Goal: Task Accomplishment & Management: Manage account settings

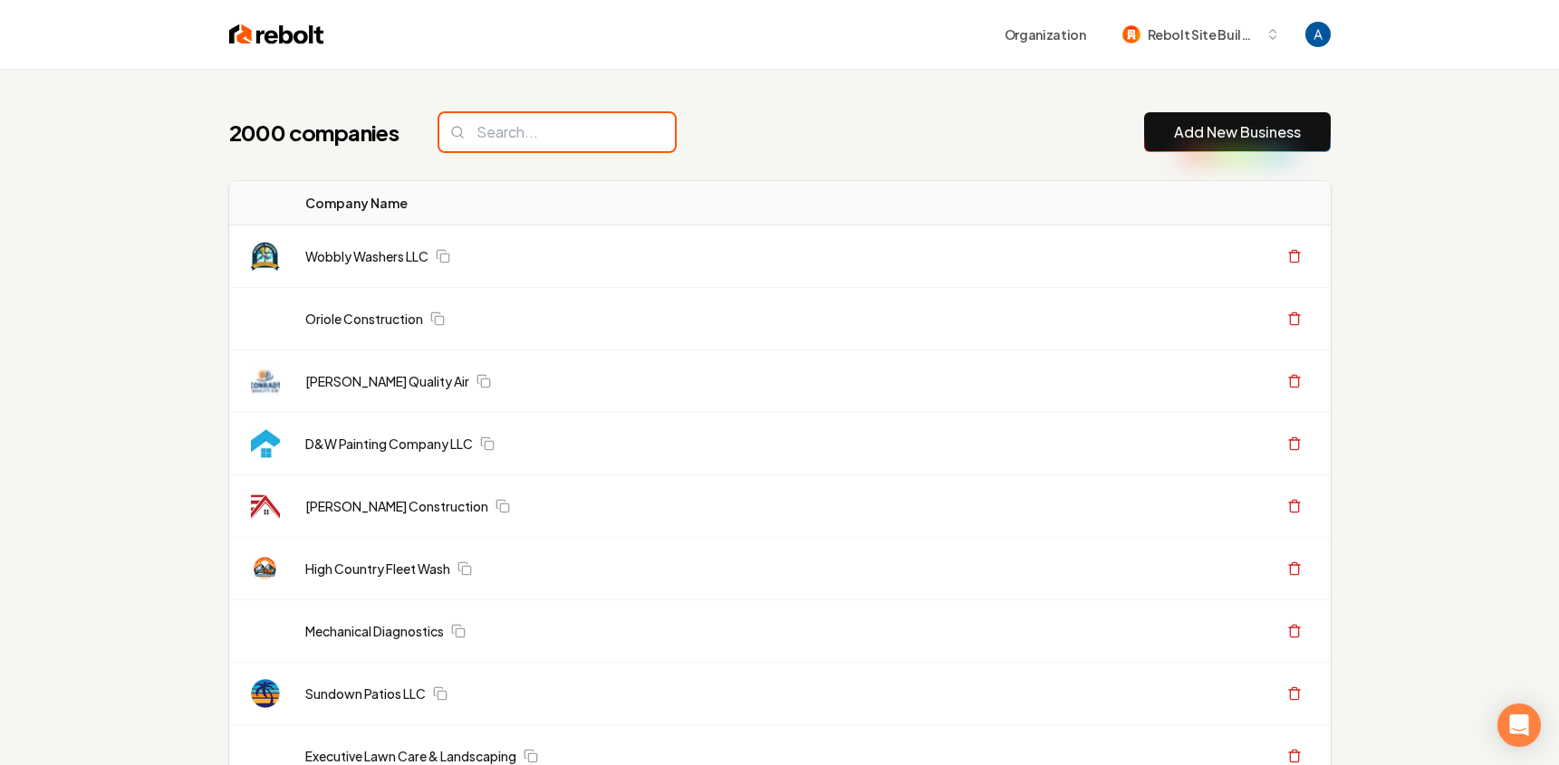
click at [527, 141] on input "search" at bounding box center [557, 132] width 236 height 38
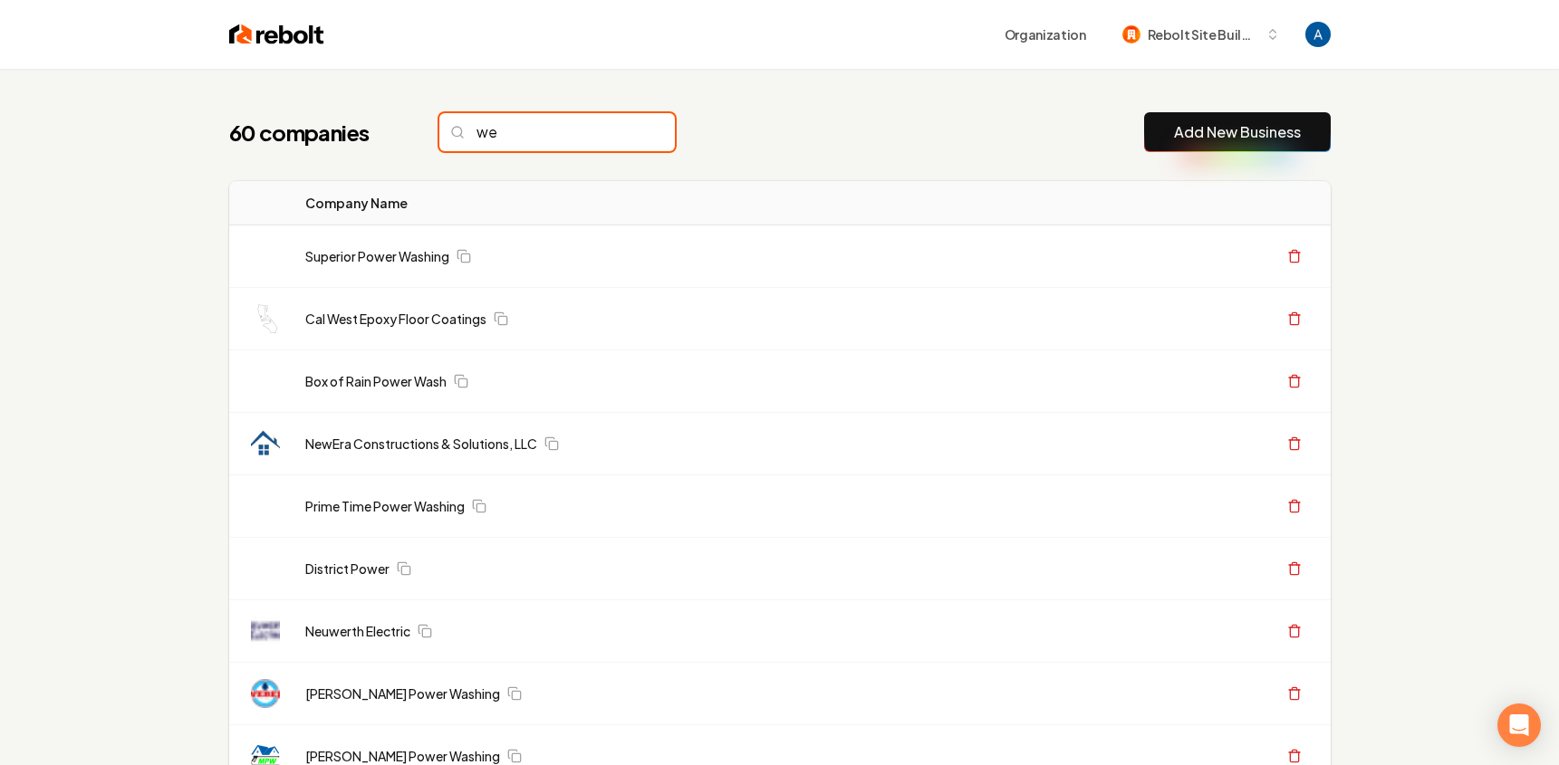
type input "w"
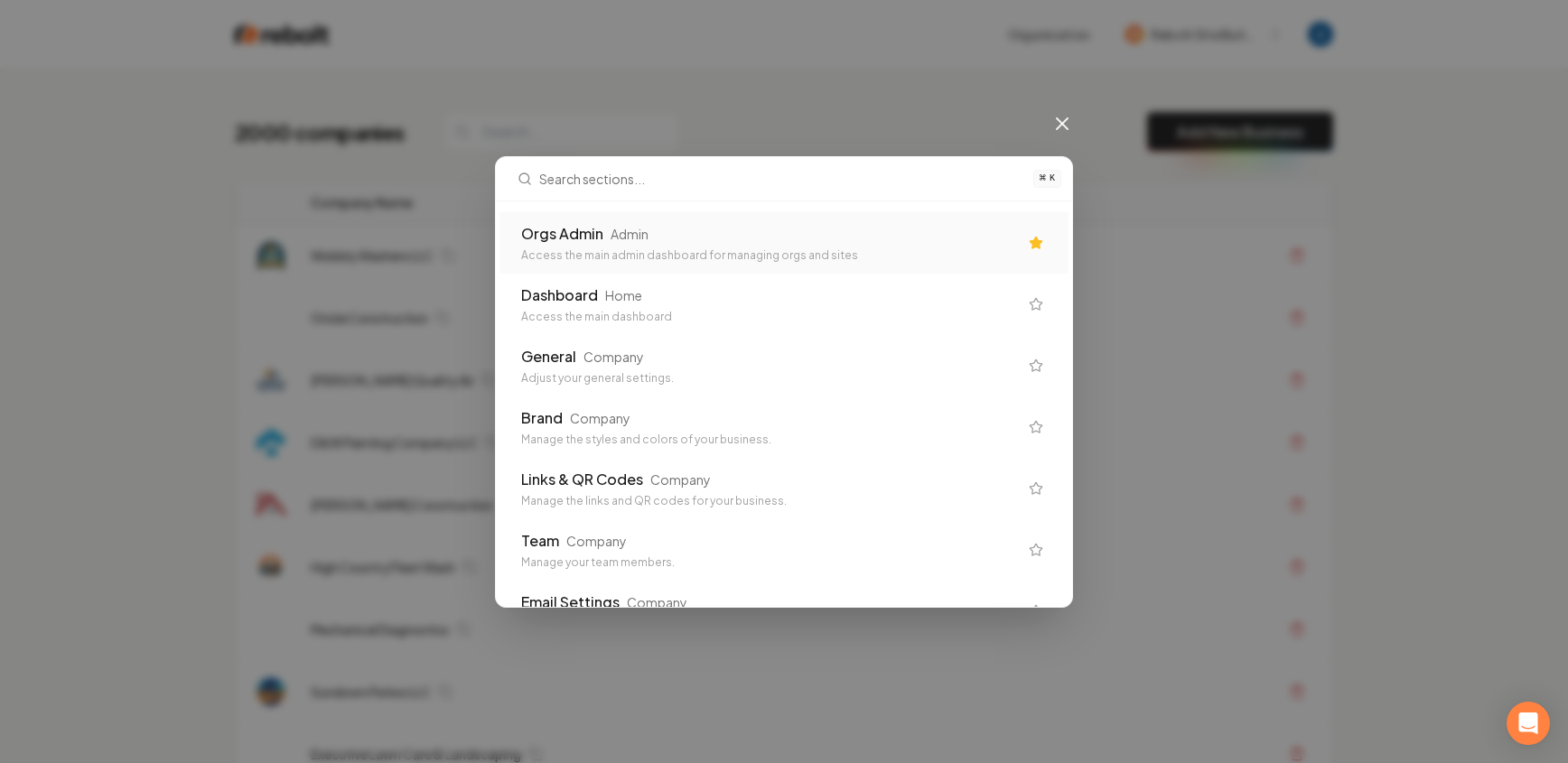
click at [523, 240] on div "Orgs Admin" at bounding box center [562, 234] width 82 height 22
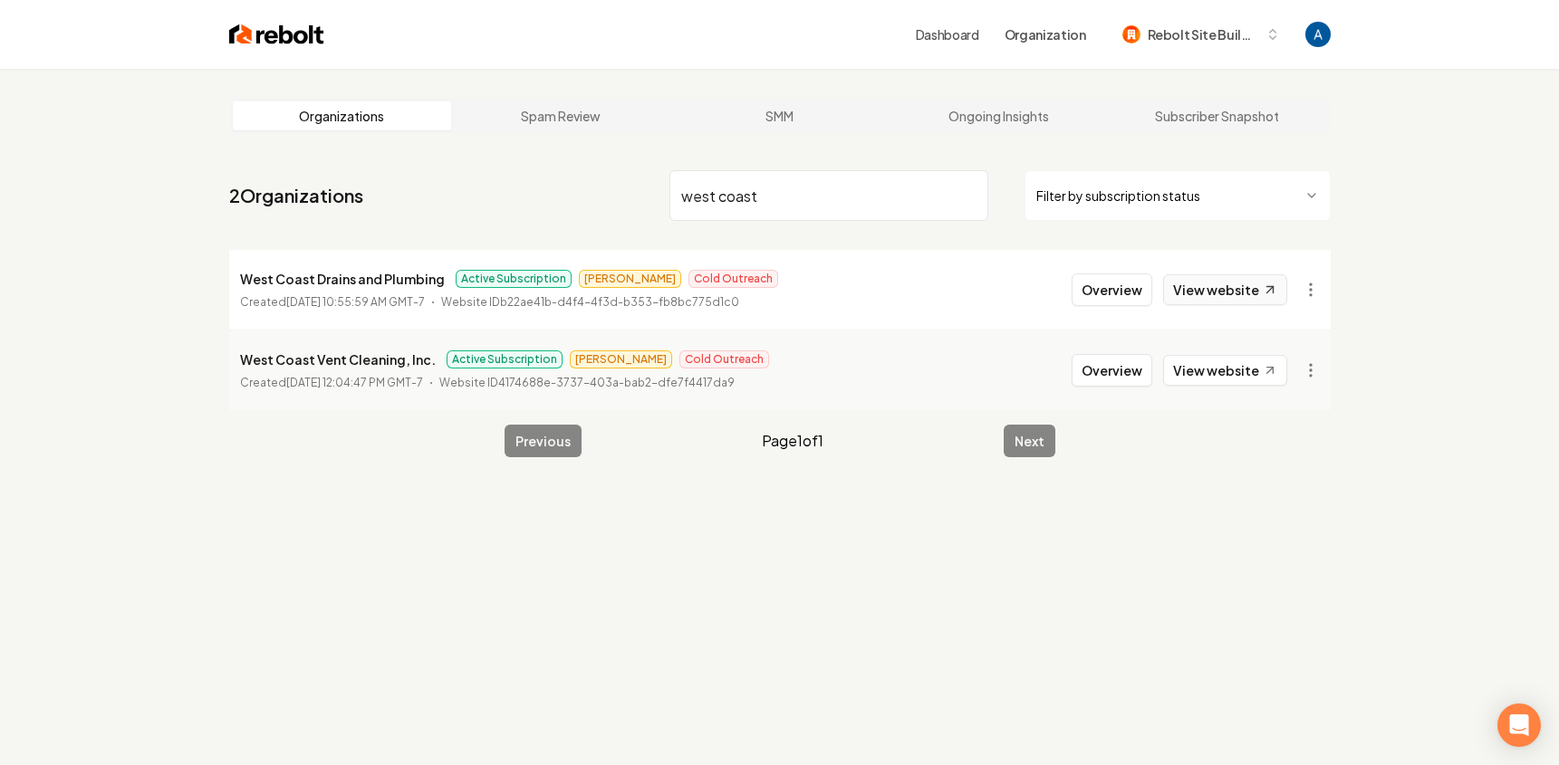
type input "west coast"
click at [1214, 295] on link "View website" at bounding box center [1225, 289] width 124 height 31
click at [1131, 292] on button "Overview" at bounding box center [1112, 290] width 81 height 33
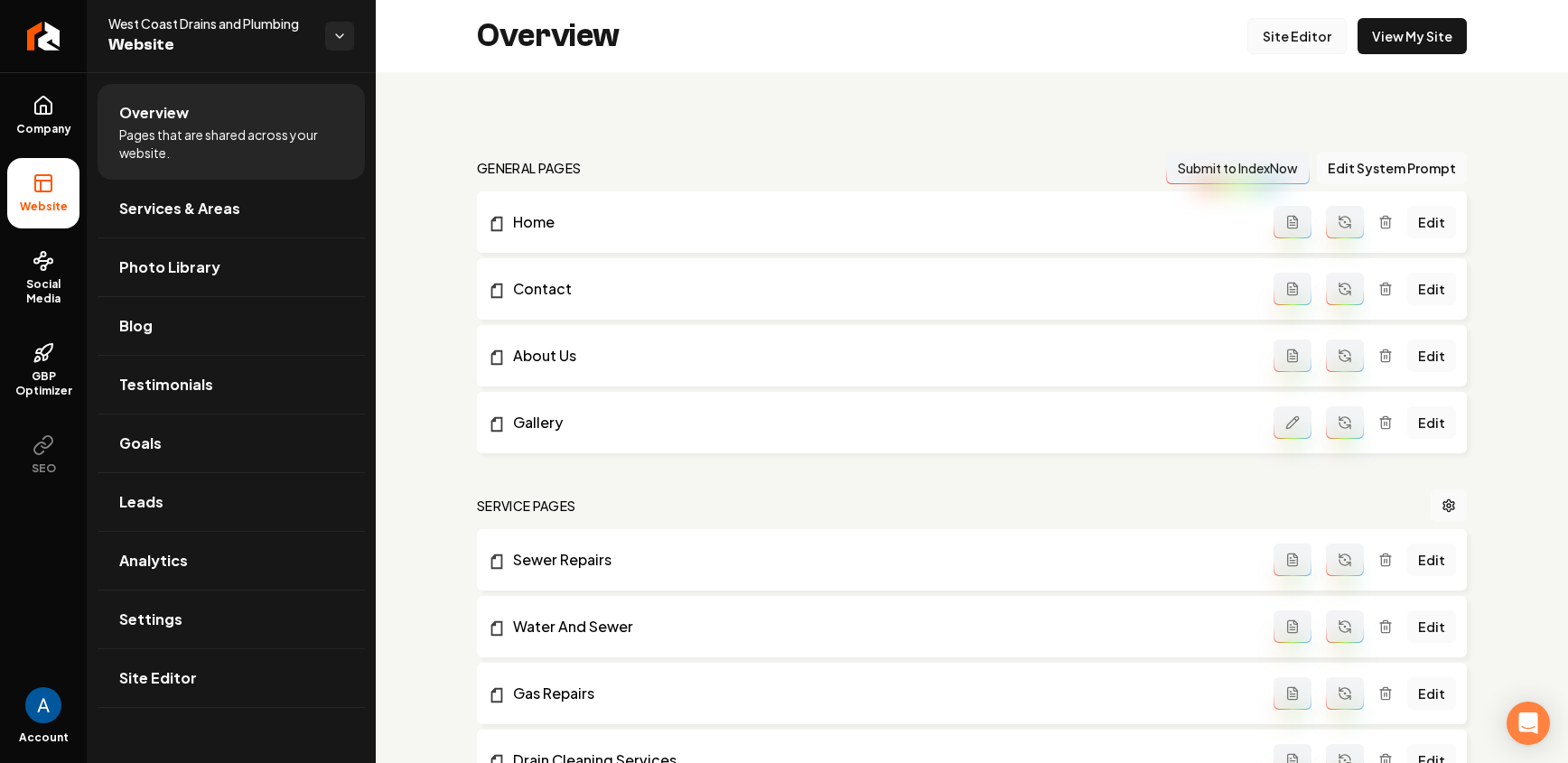
click at [1271, 42] on link "Site Editor" at bounding box center [1297, 36] width 100 height 36
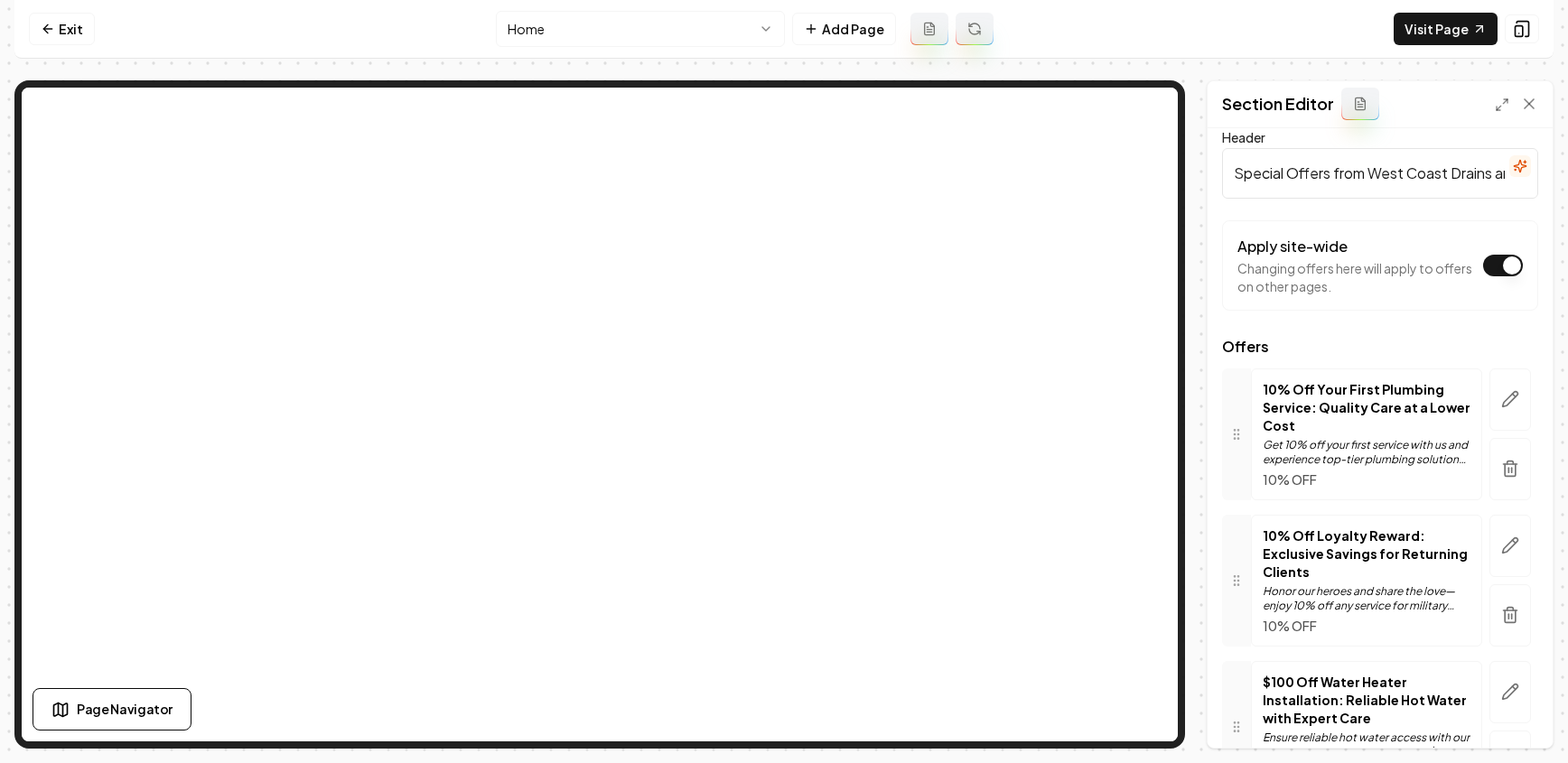
scroll to position [124, 0]
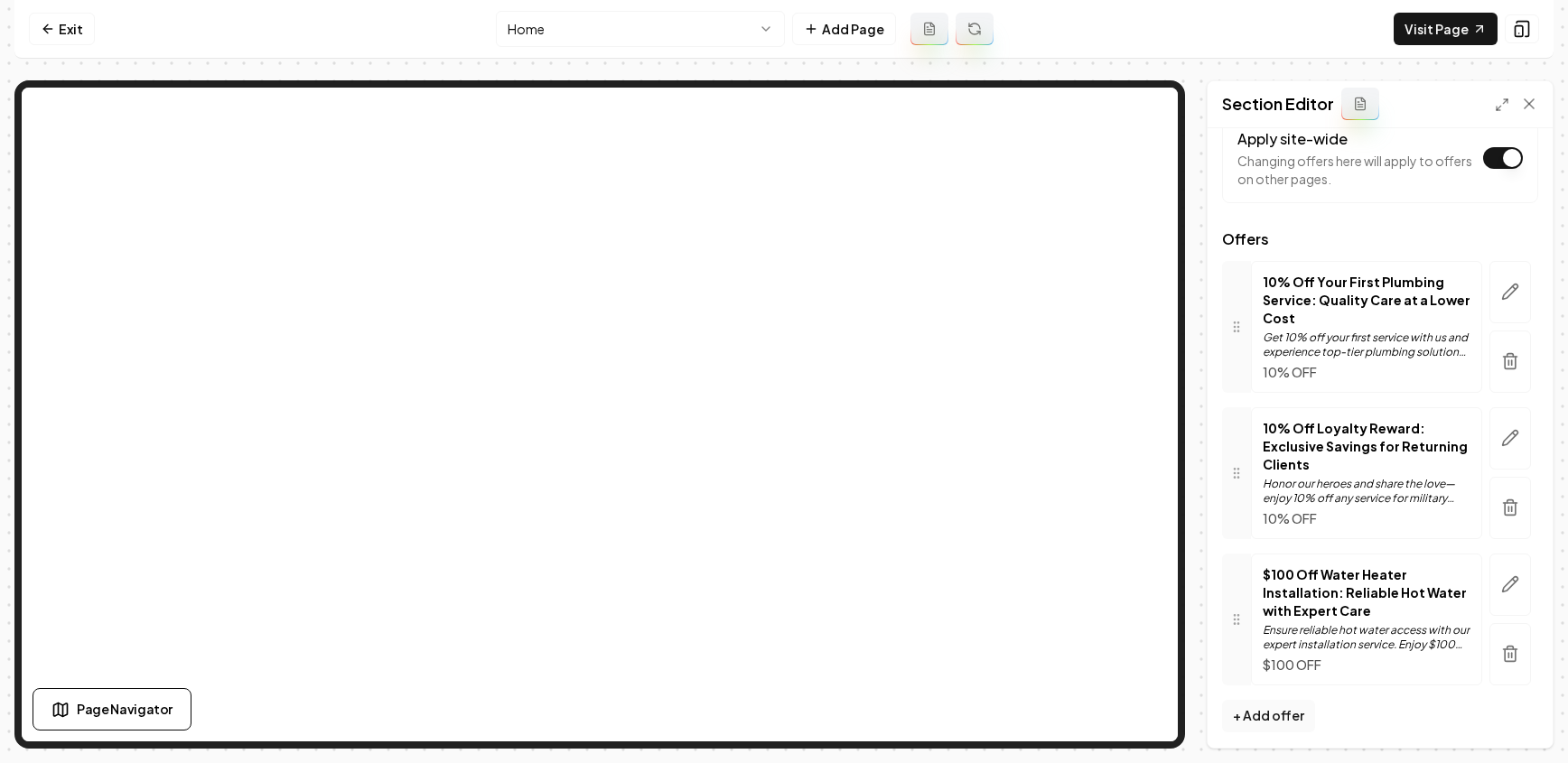
click at [1364, 451] on p "10% Off Loyalty Reward: Exclusive Savings for Returning Clients" at bounding box center [1366, 446] width 207 height 54
click at [1312, 434] on p "10% Off Loyalty Reward: Exclusive Savings for Returning Clients" at bounding box center [1366, 446] width 207 height 54
click at [1410, 431] on p "10% Off Loyalty Reward: Exclusive Savings for Returning Clients" at bounding box center [1366, 446] width 207 height 54
click at [1412, 431] on p "10% Off Loyalty Reward: Exclusive Savings for Returning Clients" at bounding box center [1366, 446] width 207 height 54
click at [1502, 444] on icon "button" at bounding box center [1509, 438] width 15 height 15
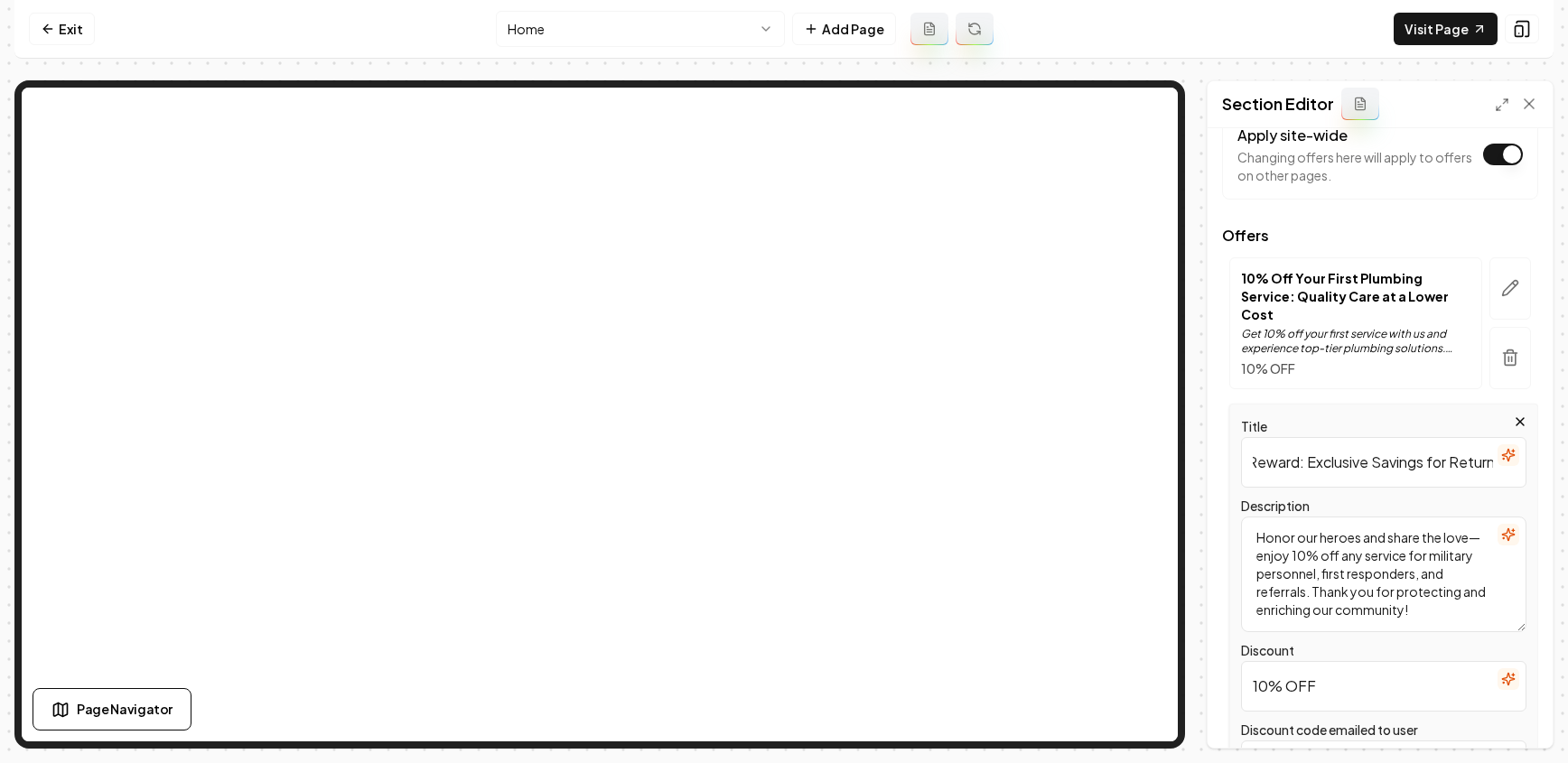
scroll to position [0, 201]
drag, startPoint x: 1312, startPoint y: 466, endPoint x: 1498, endPoint y: 466, distance: 186.0
click at [1498, 466] on div "Title 10% Off Loyalty Reward: Exclusive Savings for Returning Clients" at bounding box center [1384, 452] width 285 height 72
type input "10% Off for Veterans, First Responders & Referrals"
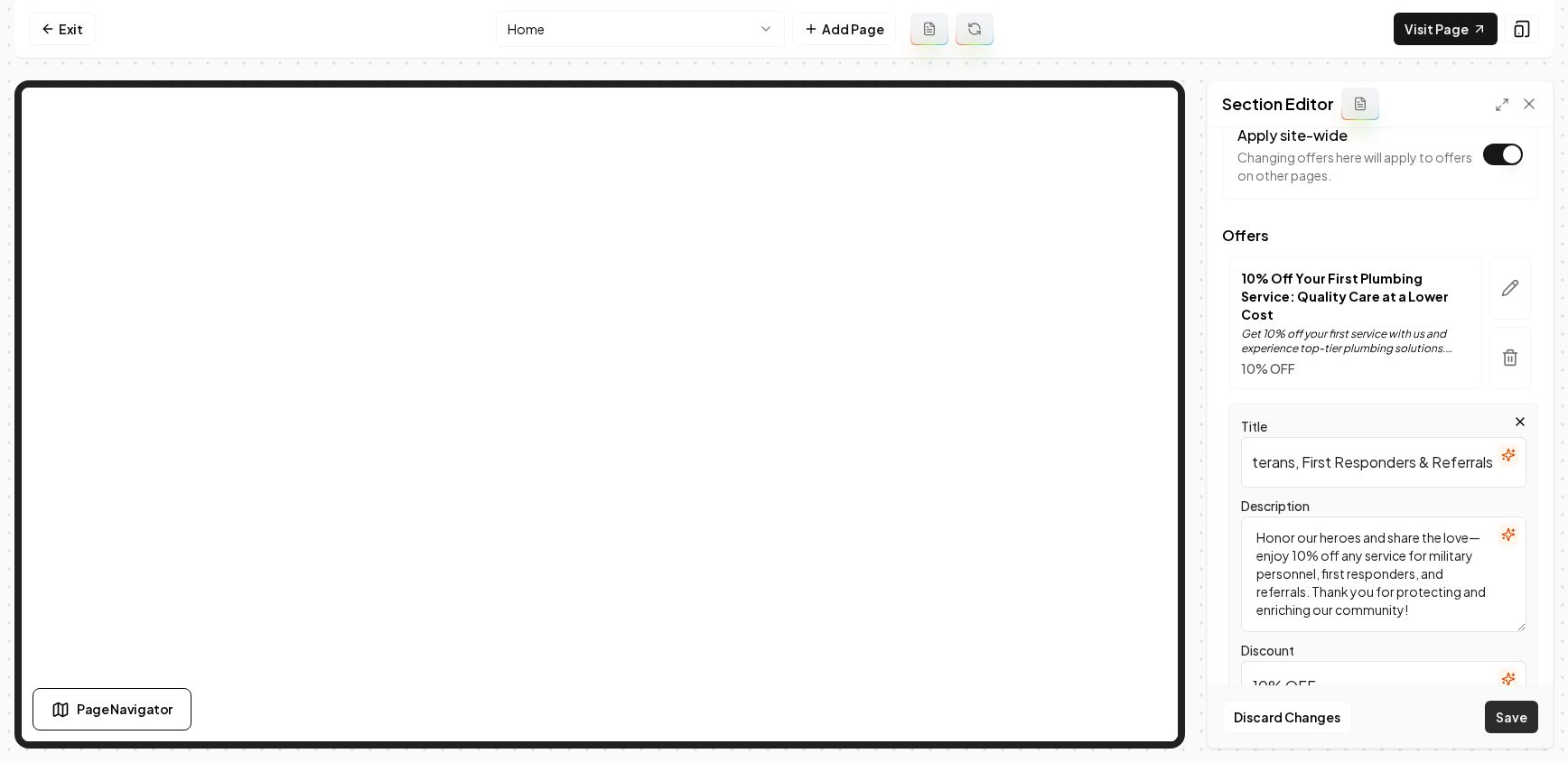
scroll to position [0, 0]
click at [1510, 728] on button "Save" at bounding box center [1510, 717] width 53 height 33
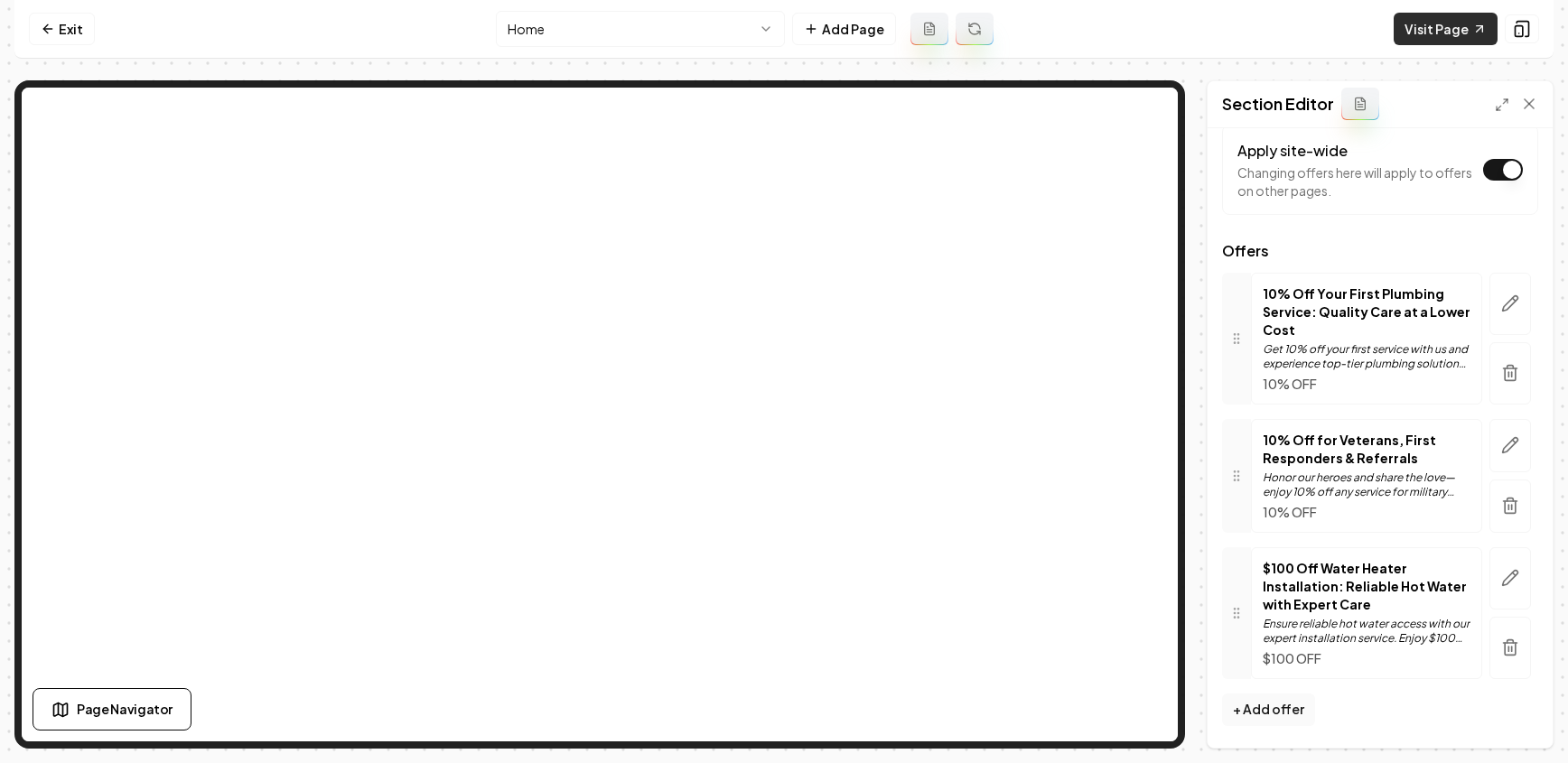
click at [1421, 32] on link "Visit Page" at bounding box center [1445, 29] width 104 height 33
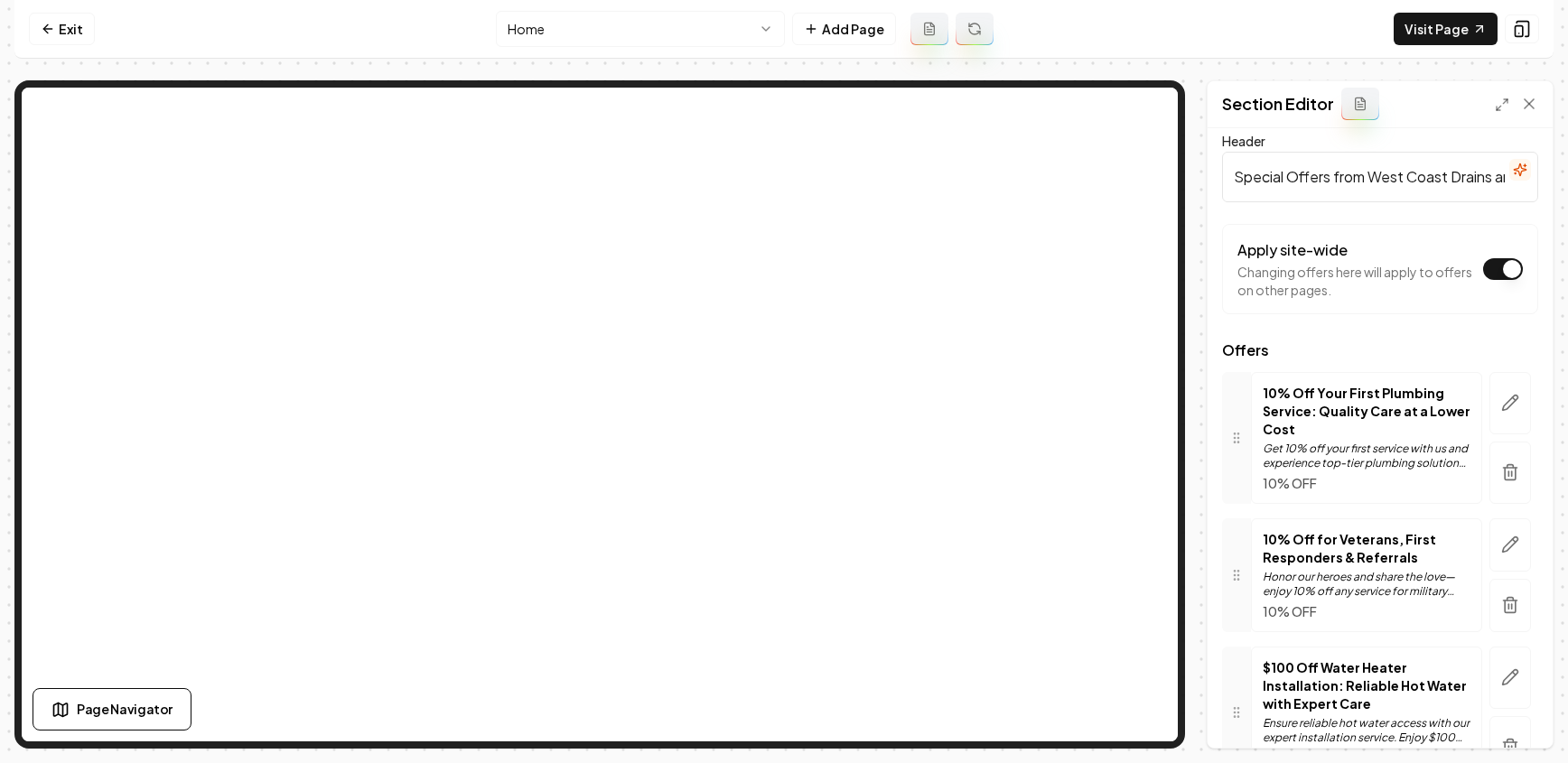
scroll to position [0, 0]
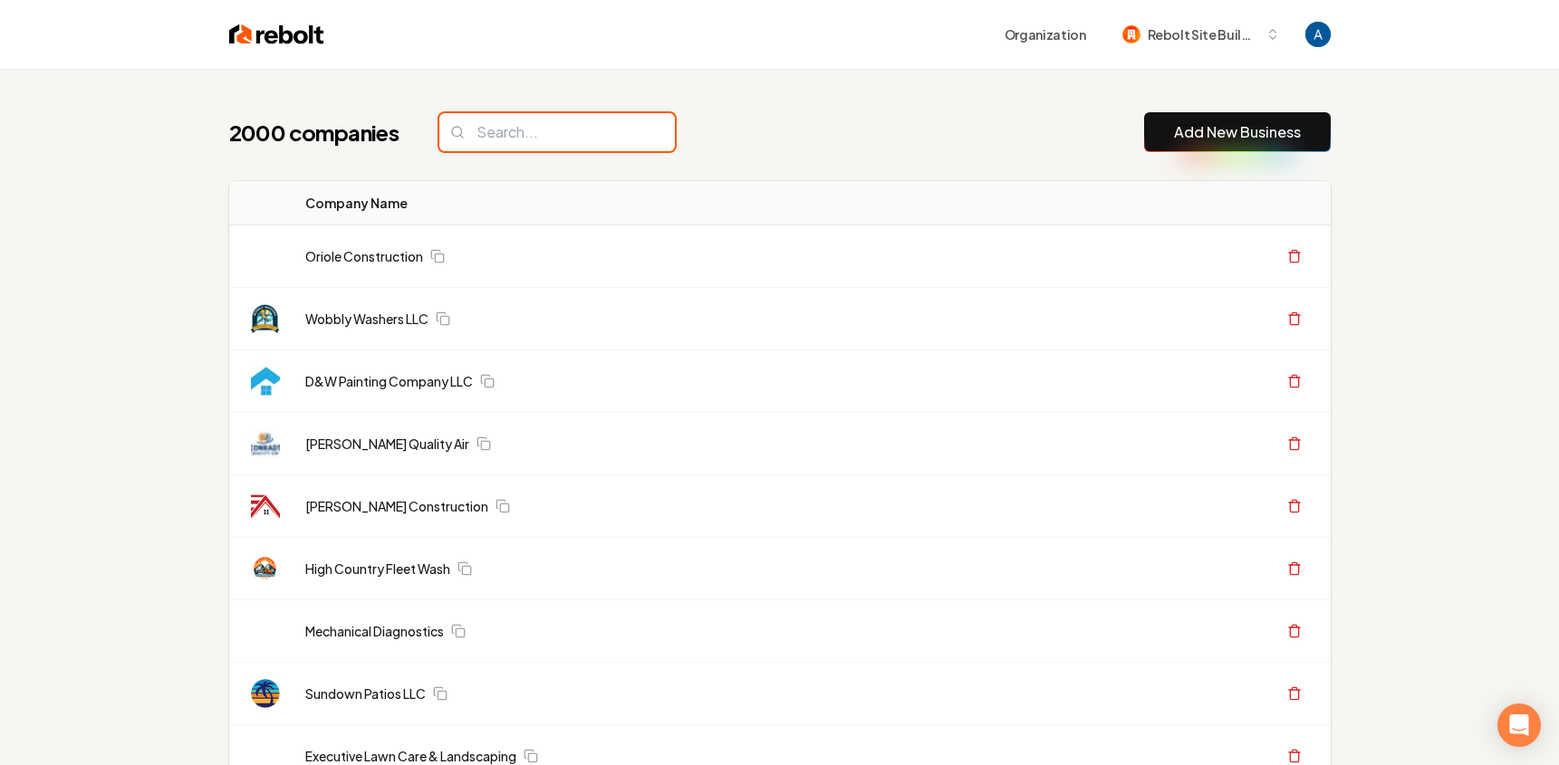
click at [550, 139] on input "search" at bounding box center [557, 132] width 236 height 38
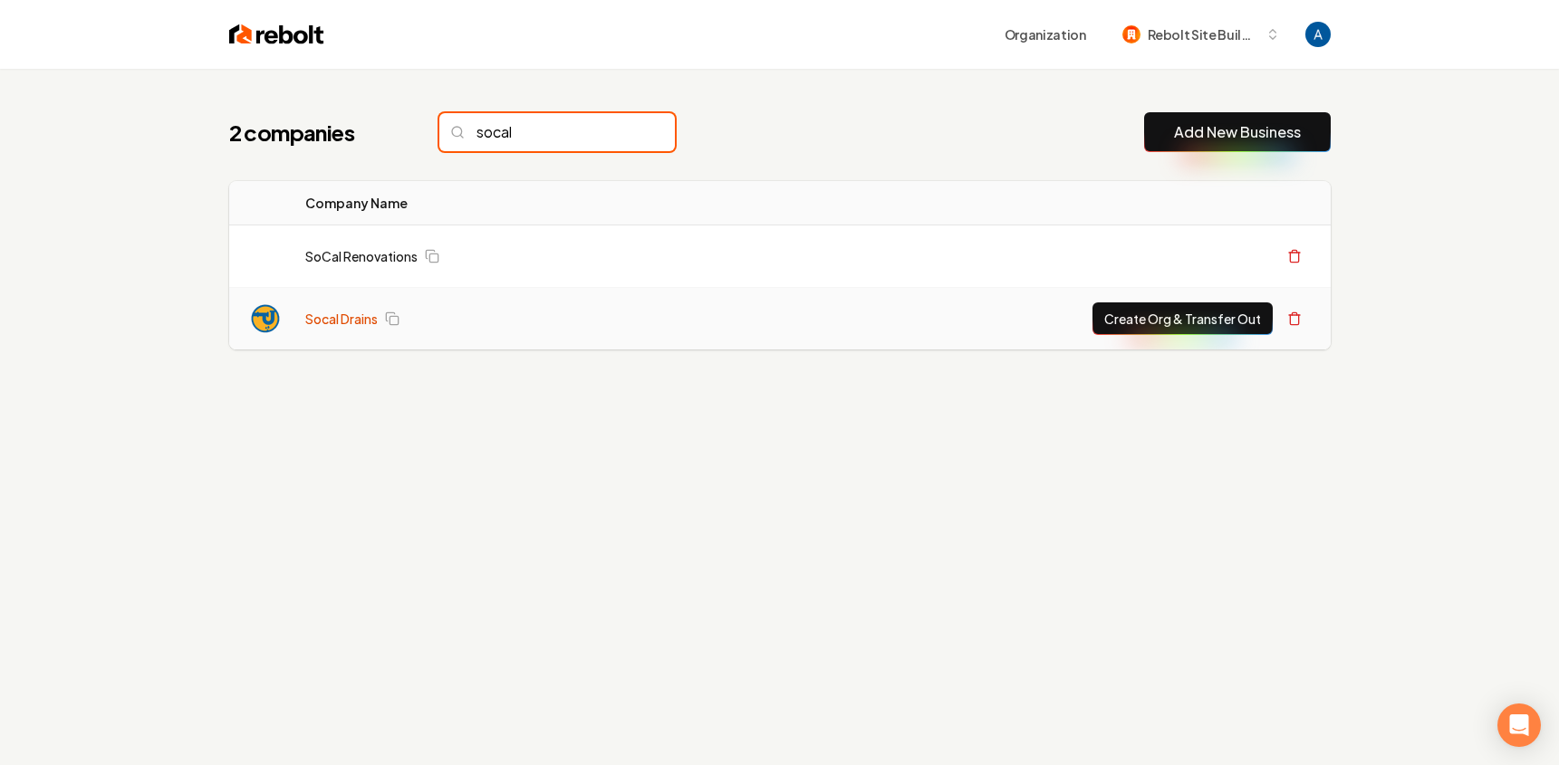
type input "socal"
click at [347, 326] on link "Socal Drains" at bounding box center [341, 319] width 72 height 18
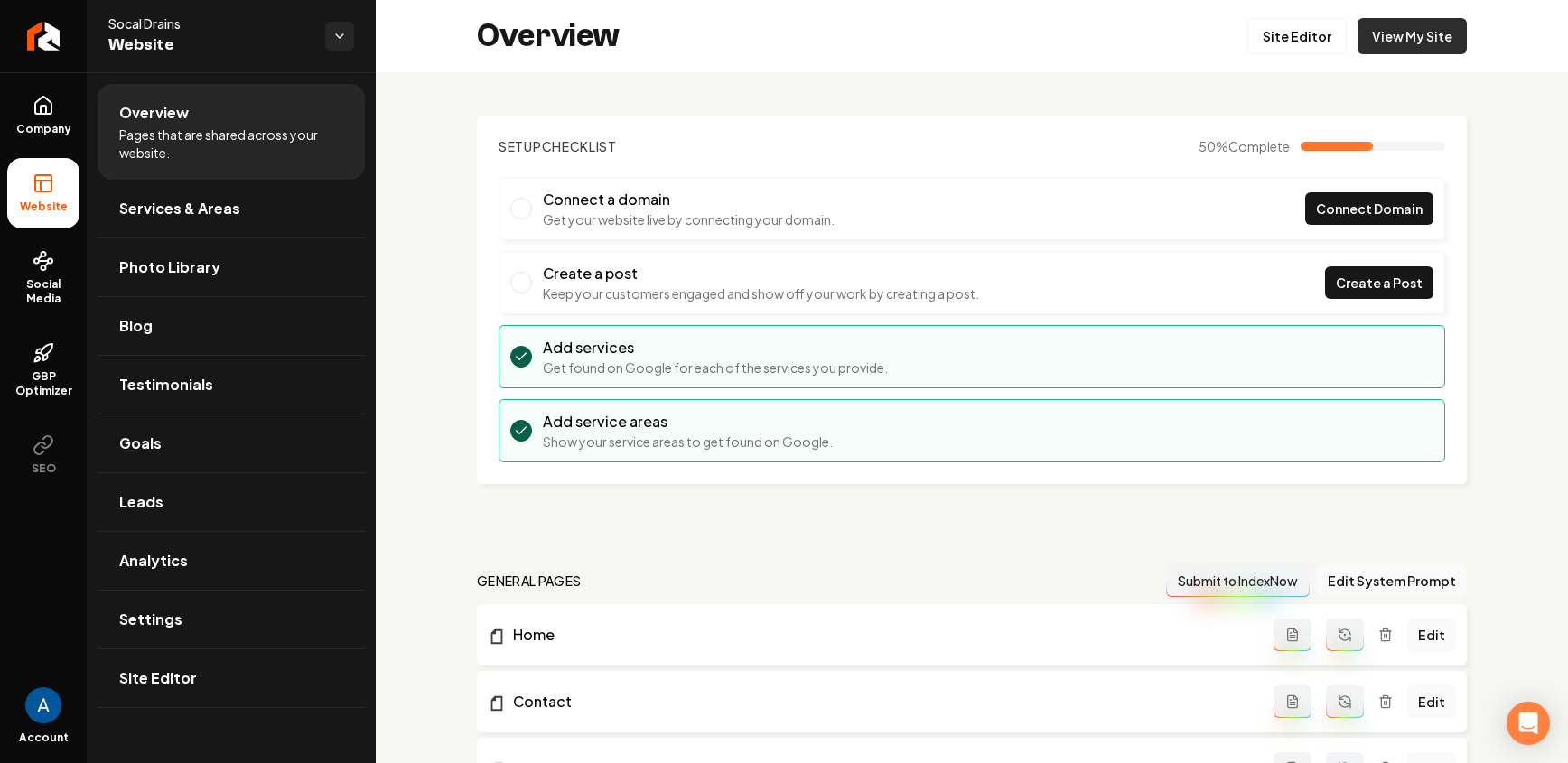
click at [1360, 44] on link "View My Site" at bounding box center [1411, 36] width 110 height 36
click at [187, 201] on span "Services & Areas" at bounding box center [179, 208] width 121 height 22
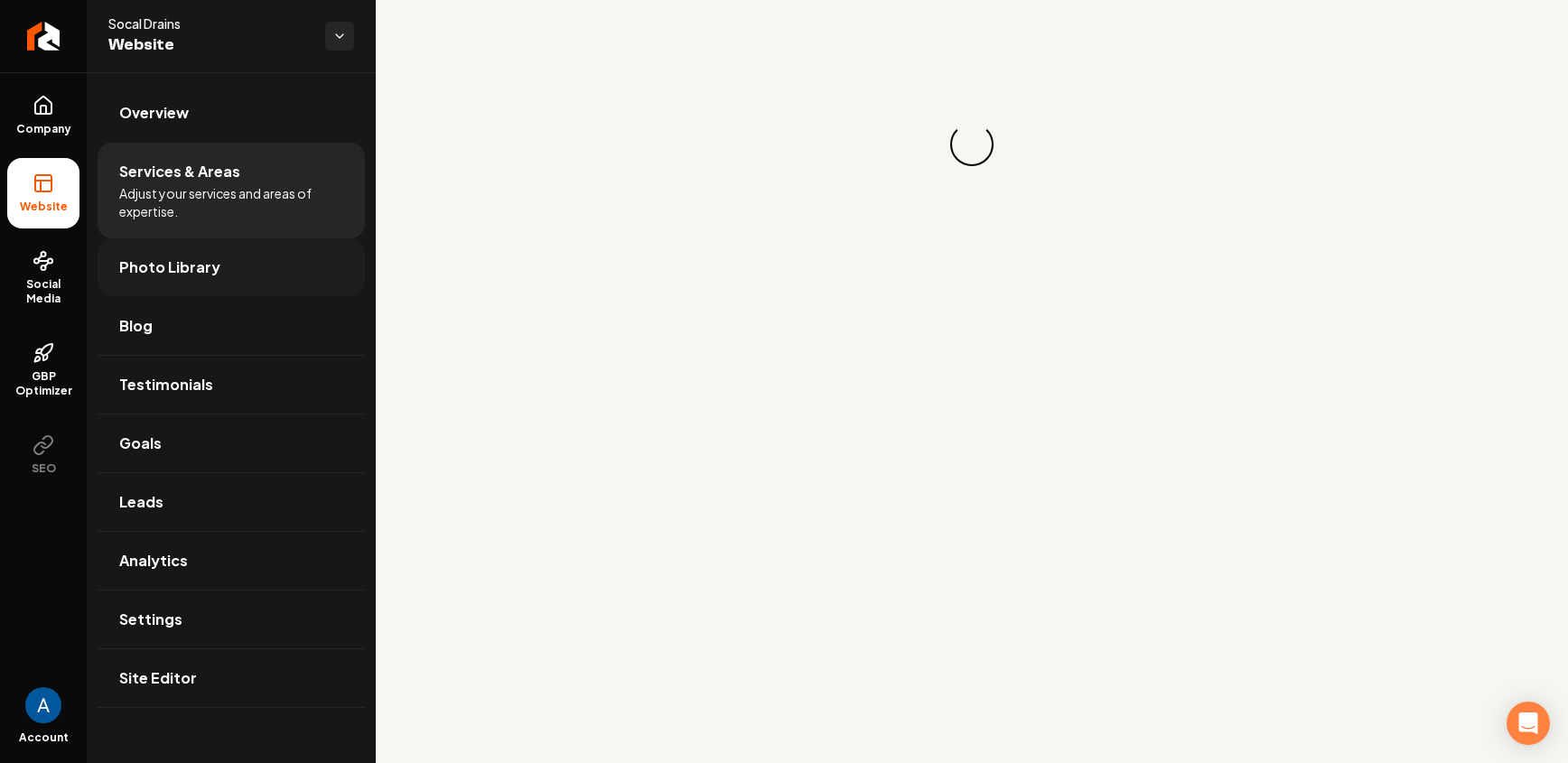
click at [160, 256] on span "Photo Library" at bounding box center [169, 267] width 101 height 22
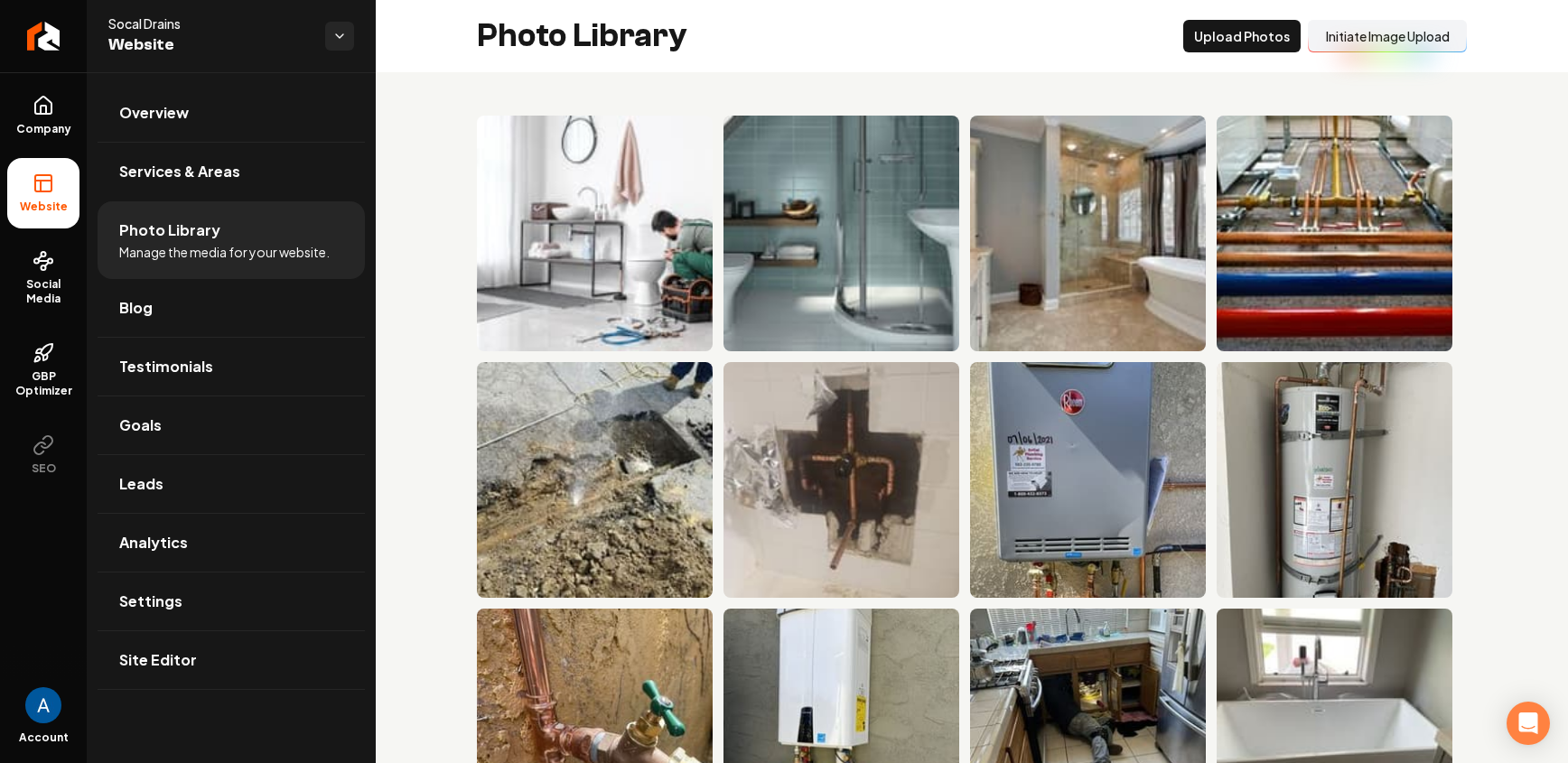
click at [157, 256] on span "Manage the media for your website." at bounding box center [224, 252] width 210 height 18
click at [1212, 36] on button "Upload Photos" at bounding box center [1242, 36] width 118 height 33
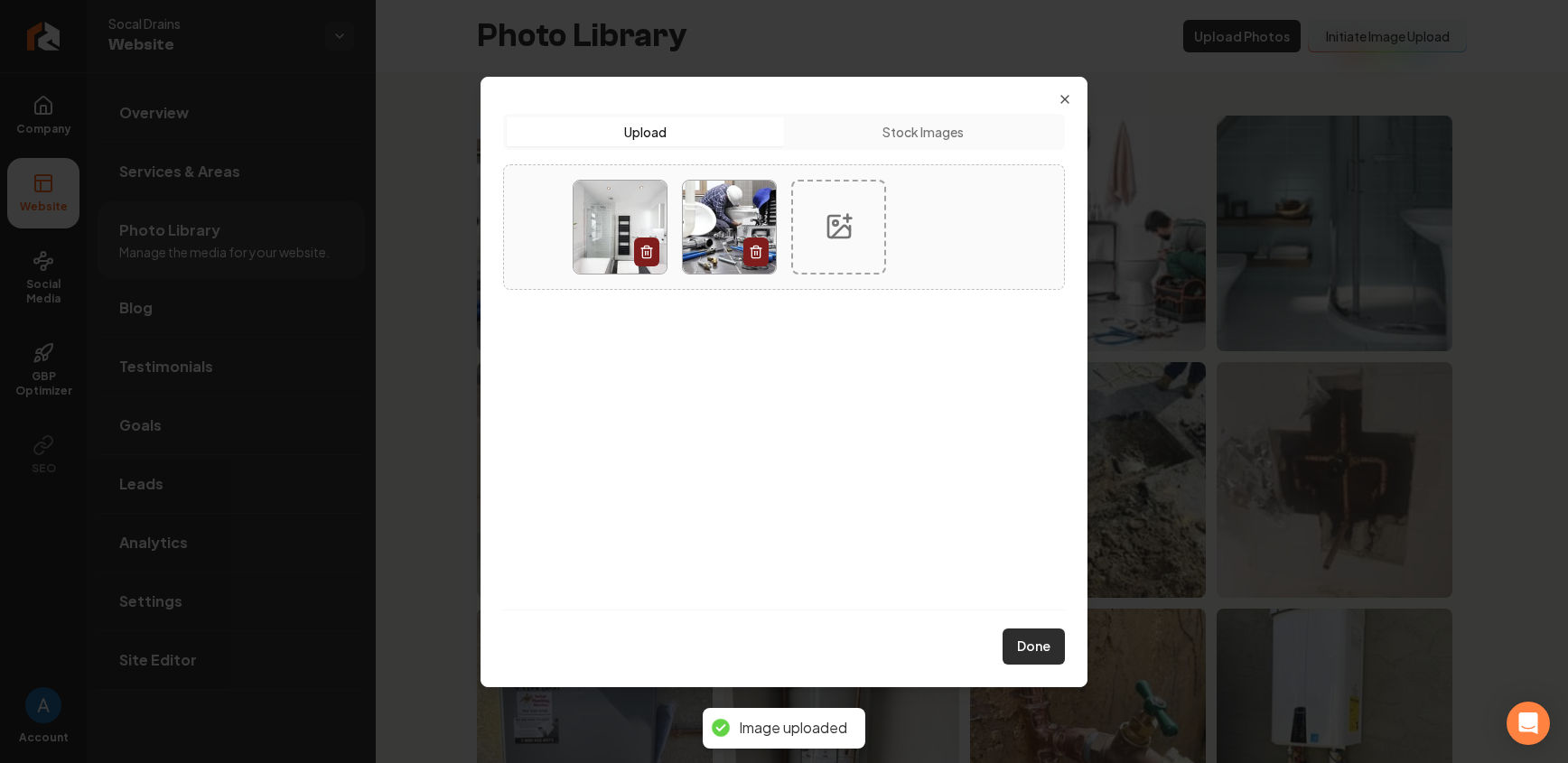
click at [1050, 643] on button "Done" at bounding box center [1033, 646] width 63 height 36
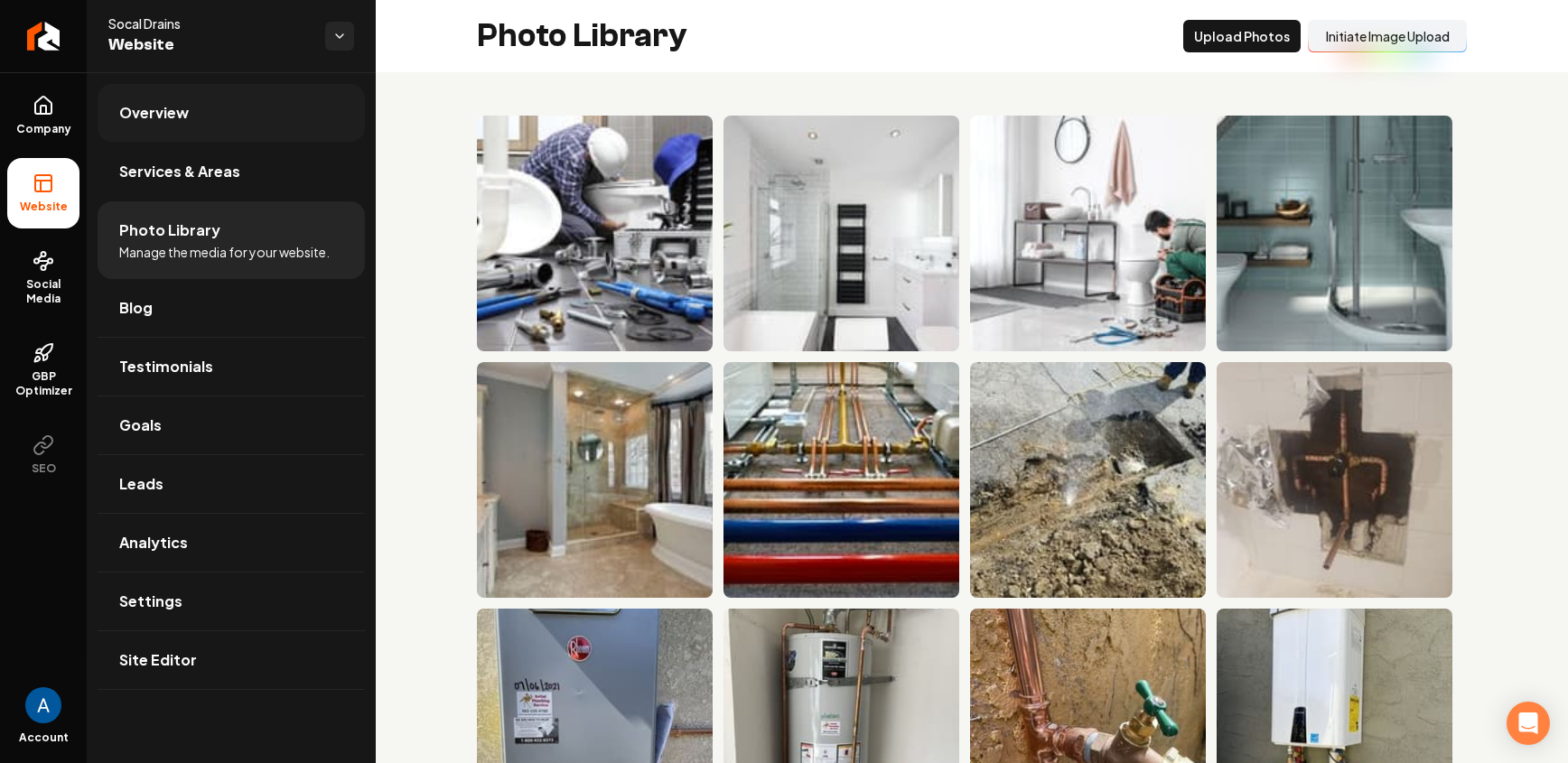
click at [145, 123] on span "Overview" at bounding box center [155, 113] width 70 height 22
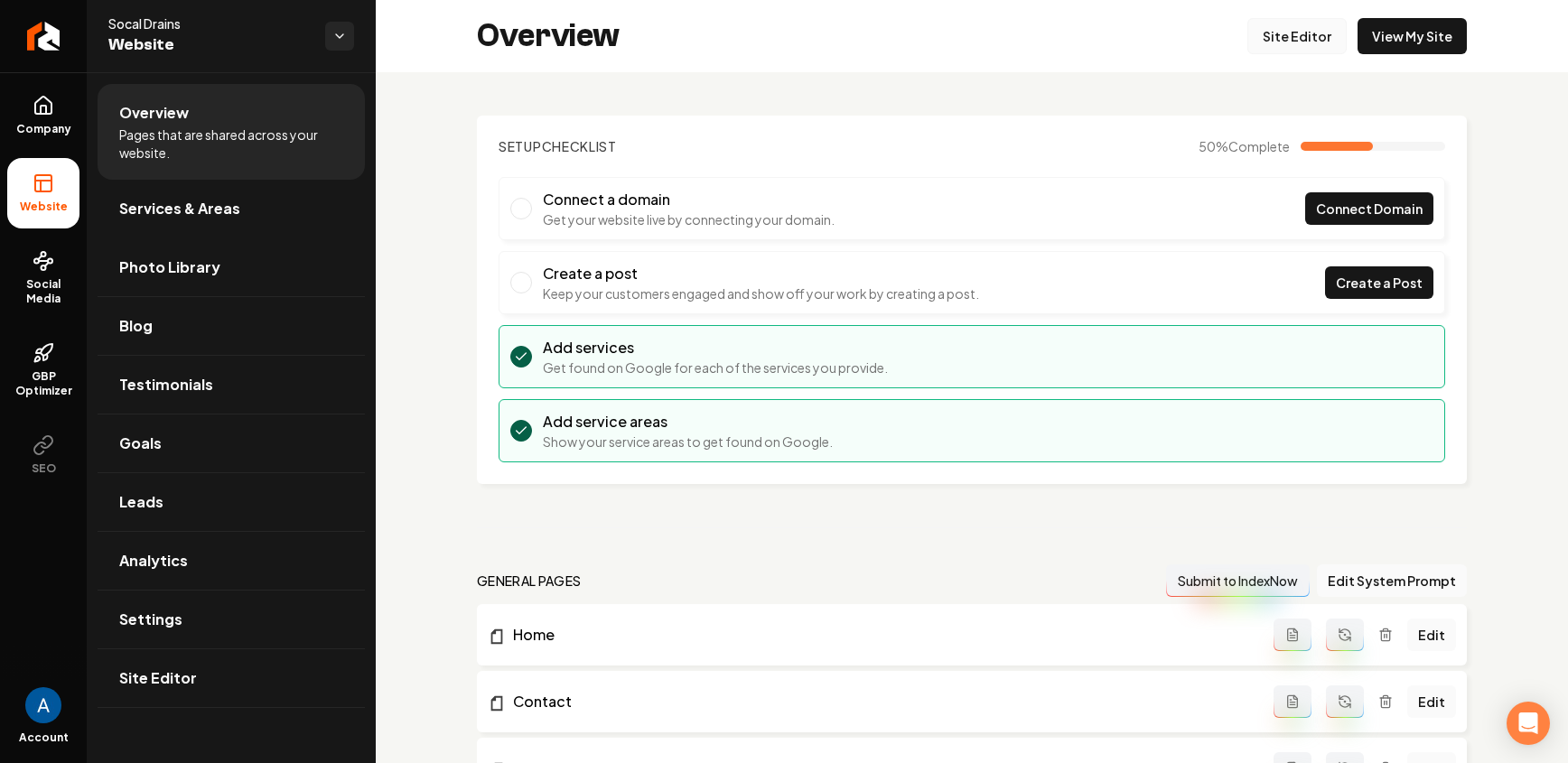
click at [1289, 34] on link "Site Editor" at bounding box center [1297, 36] width 100 height 36
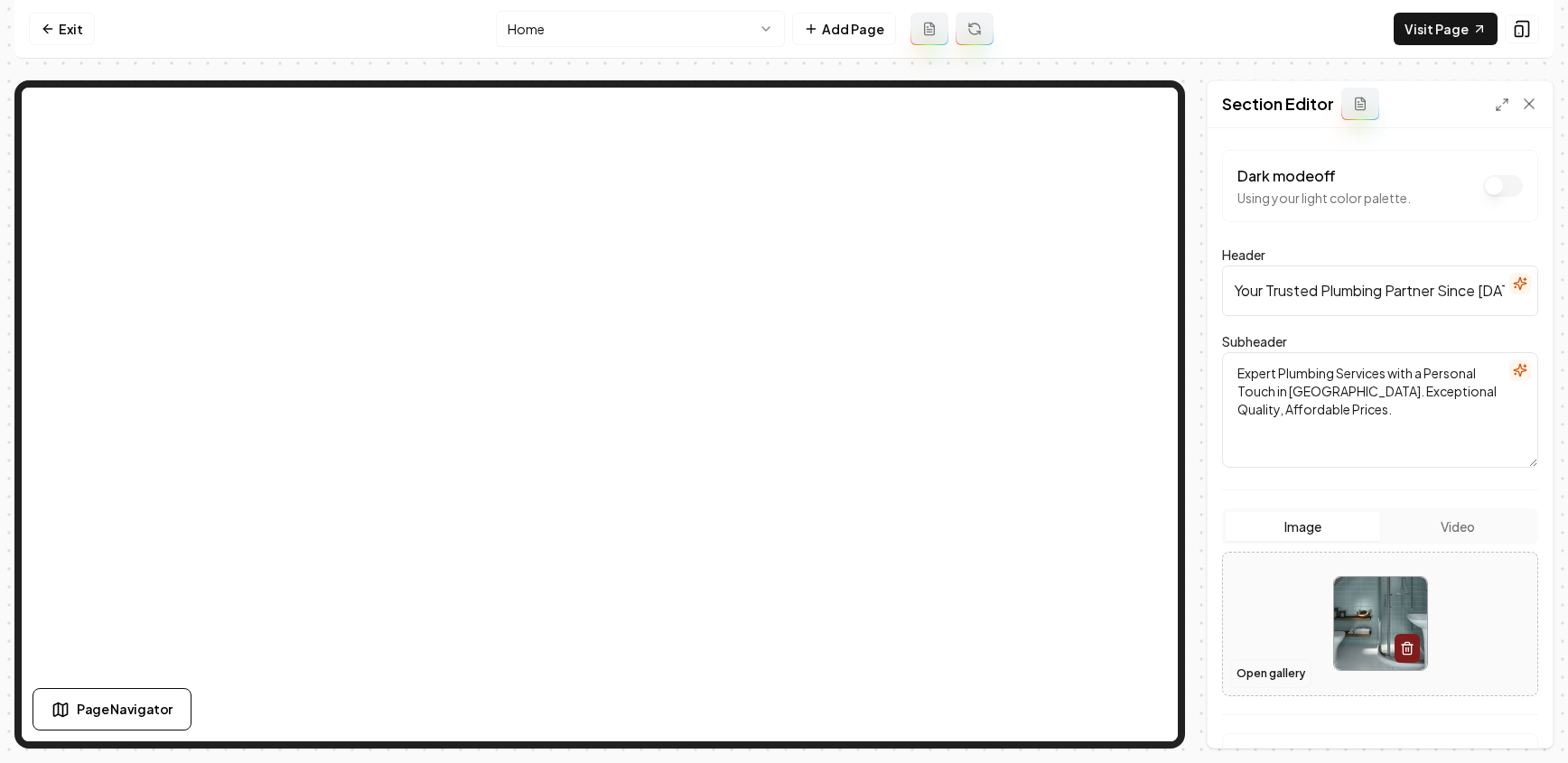
click at [1273, 673] on button "Open gallery" at bounding box center [1271, 673] width 82 height 29
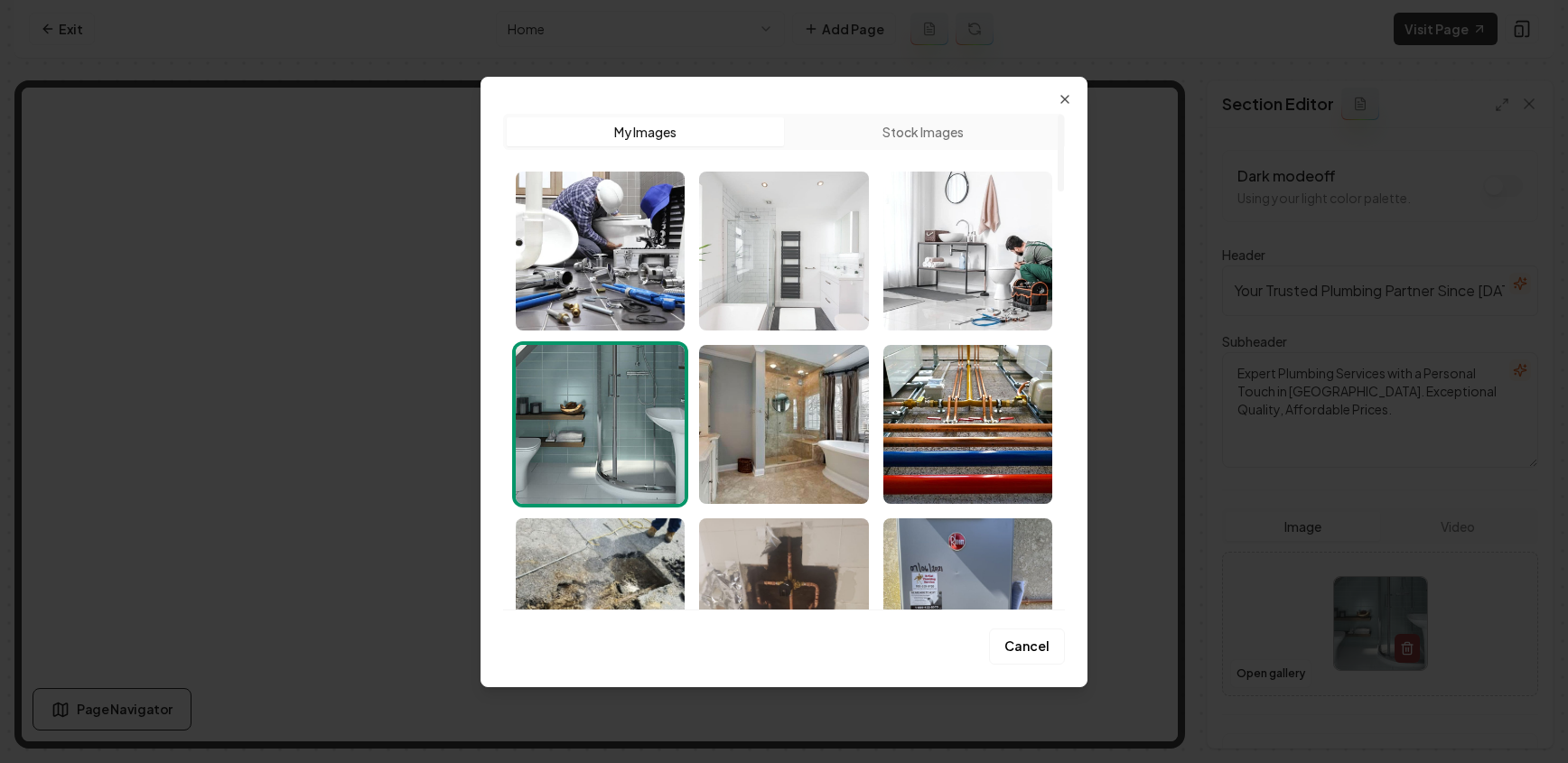
click at [765, 270] on img "Select image image_689e7be25c7cd75eb8aae11d.jpg" at bounding box center [783, 250] width 168 height 159
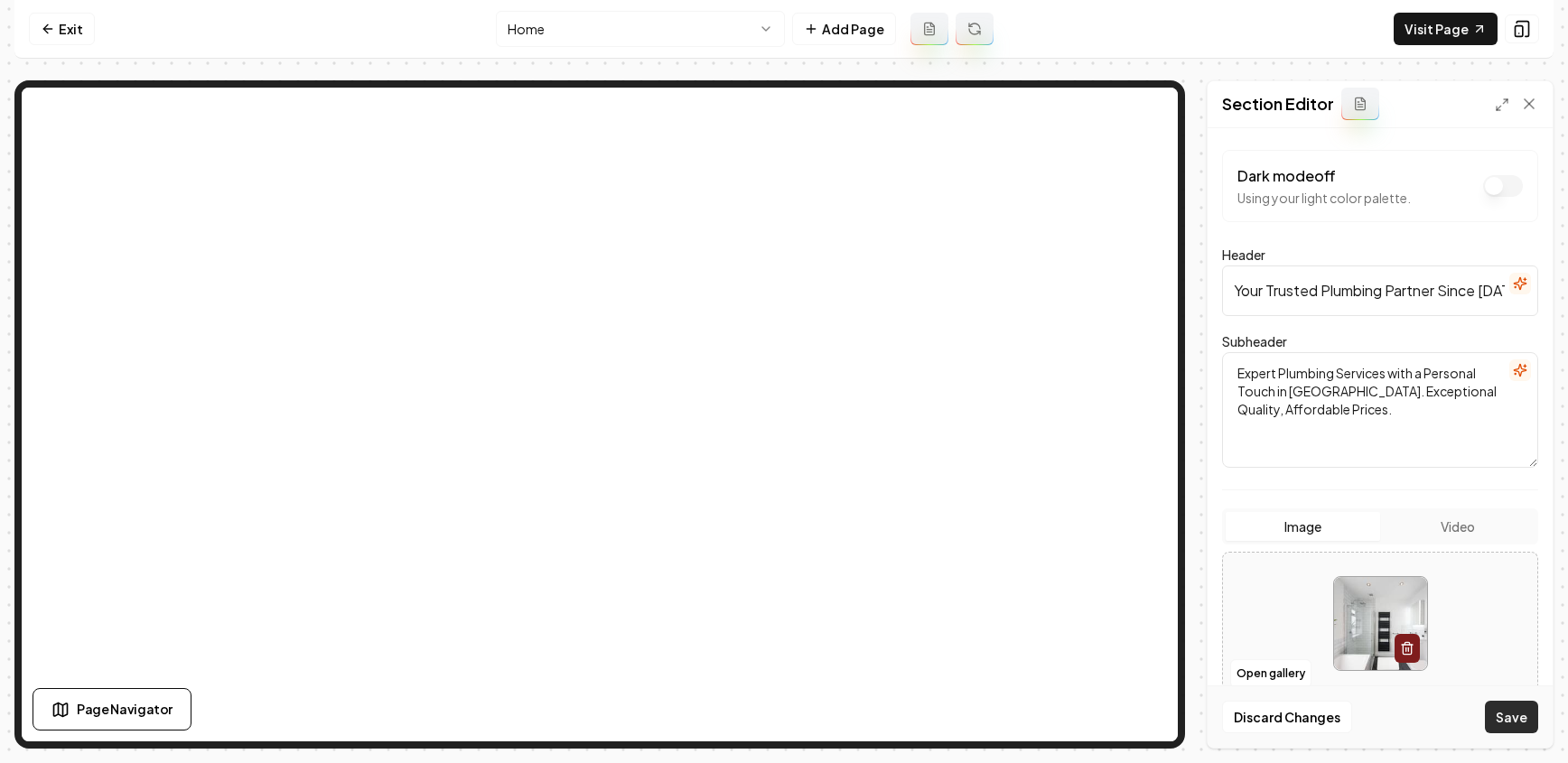
click at [1508, 723] on button "Save" at bounding box center [1510, 717] width 53 height 33
click at [1284, 680] on button "Open gallery" at bounding box center [1271, 673] width 82 height 29
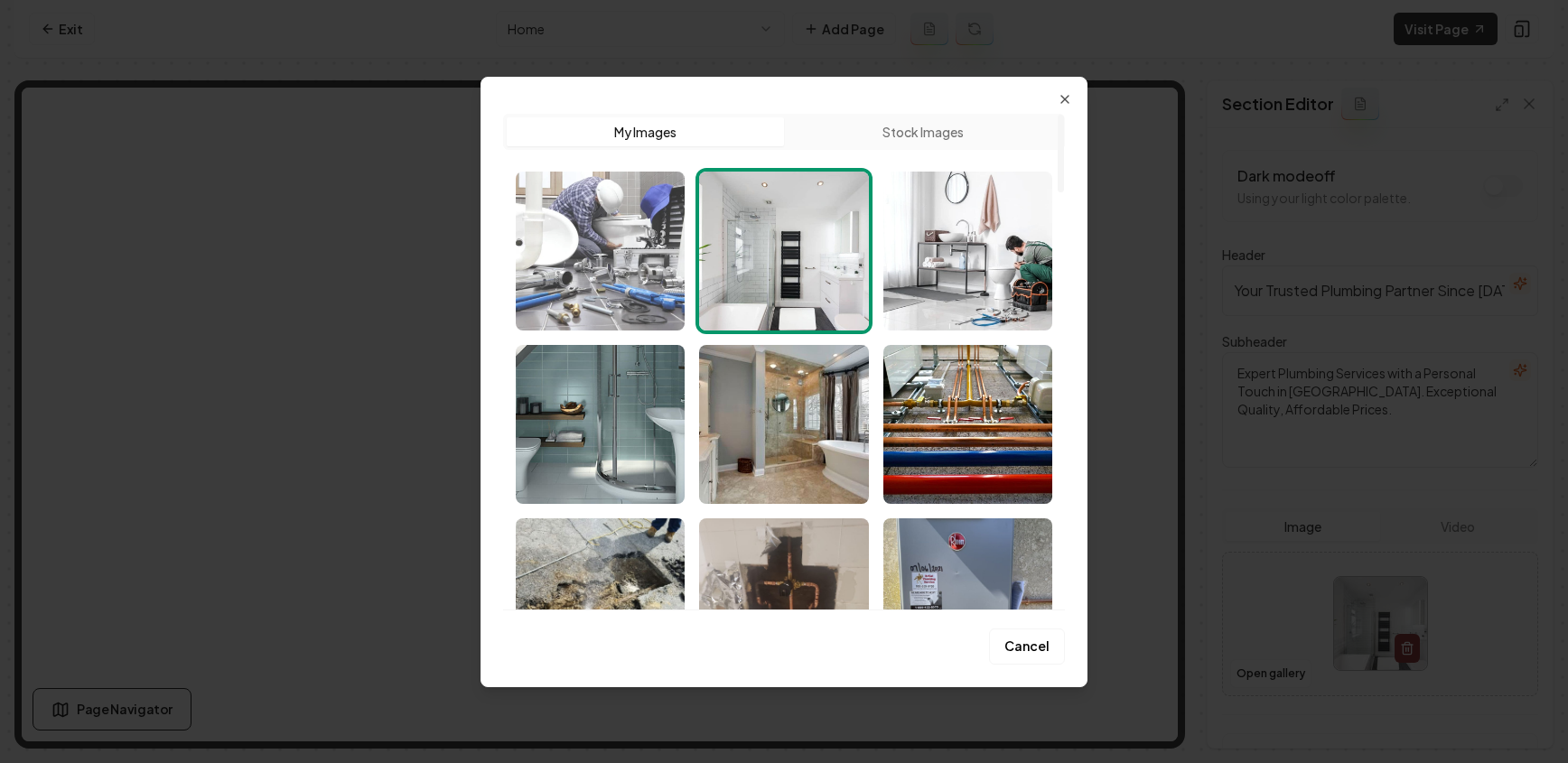
click at [609, 264] on img "Select image image_689e7be85c7cd75eb8ab033f.jpg" at bounding box center [599, 250] width 168 height 159
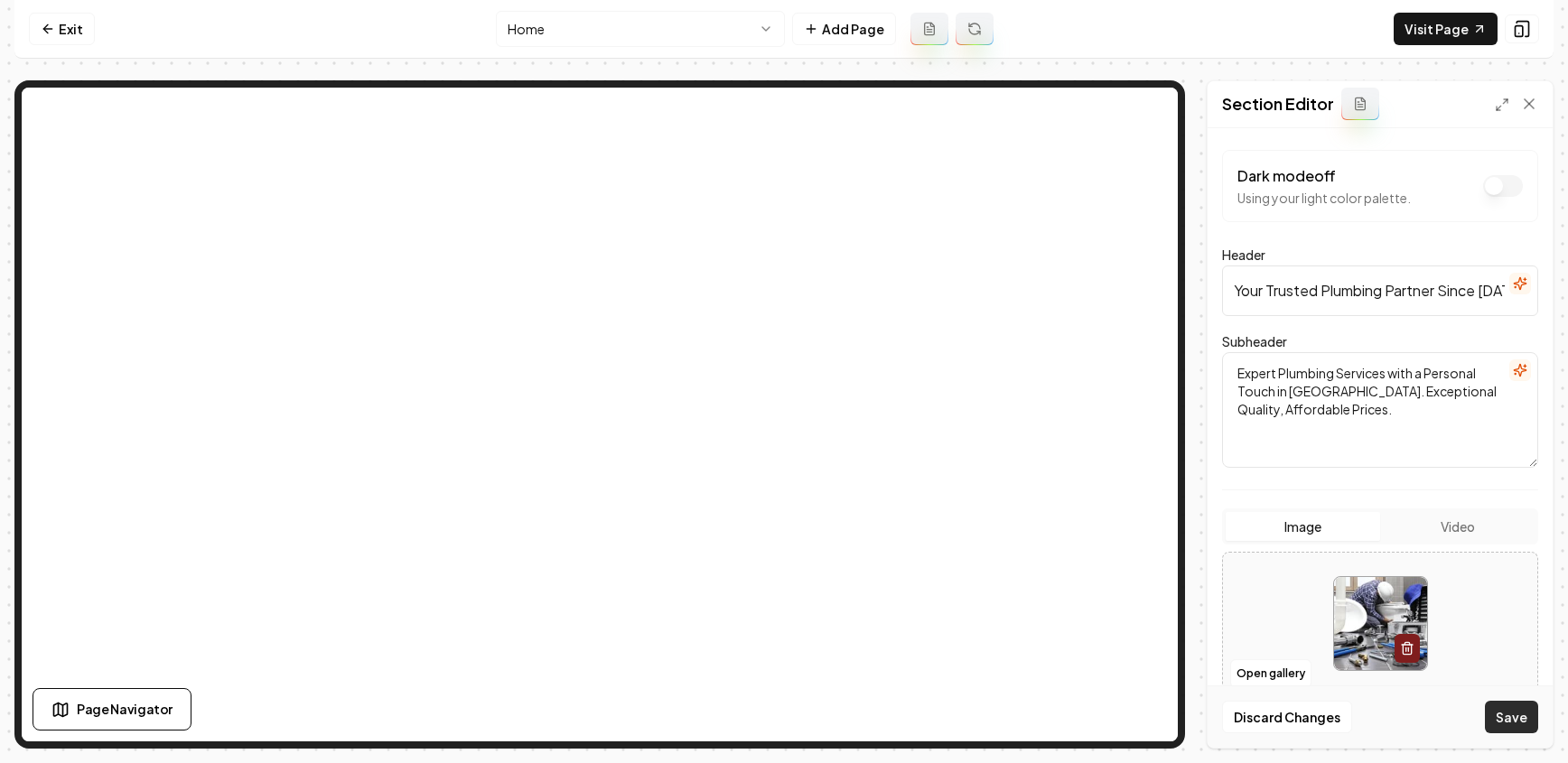
click at [1522, 724] on button "Save" at bounding box center [1510, 717] width 53 height 33
click at [1417, 33] on link "Visit Page" at bounding box center [1445, 29] width 104 height 33
click at [1282, 683] on button "Open gallery" at bounding box center [1271, 673] width 82 height 29
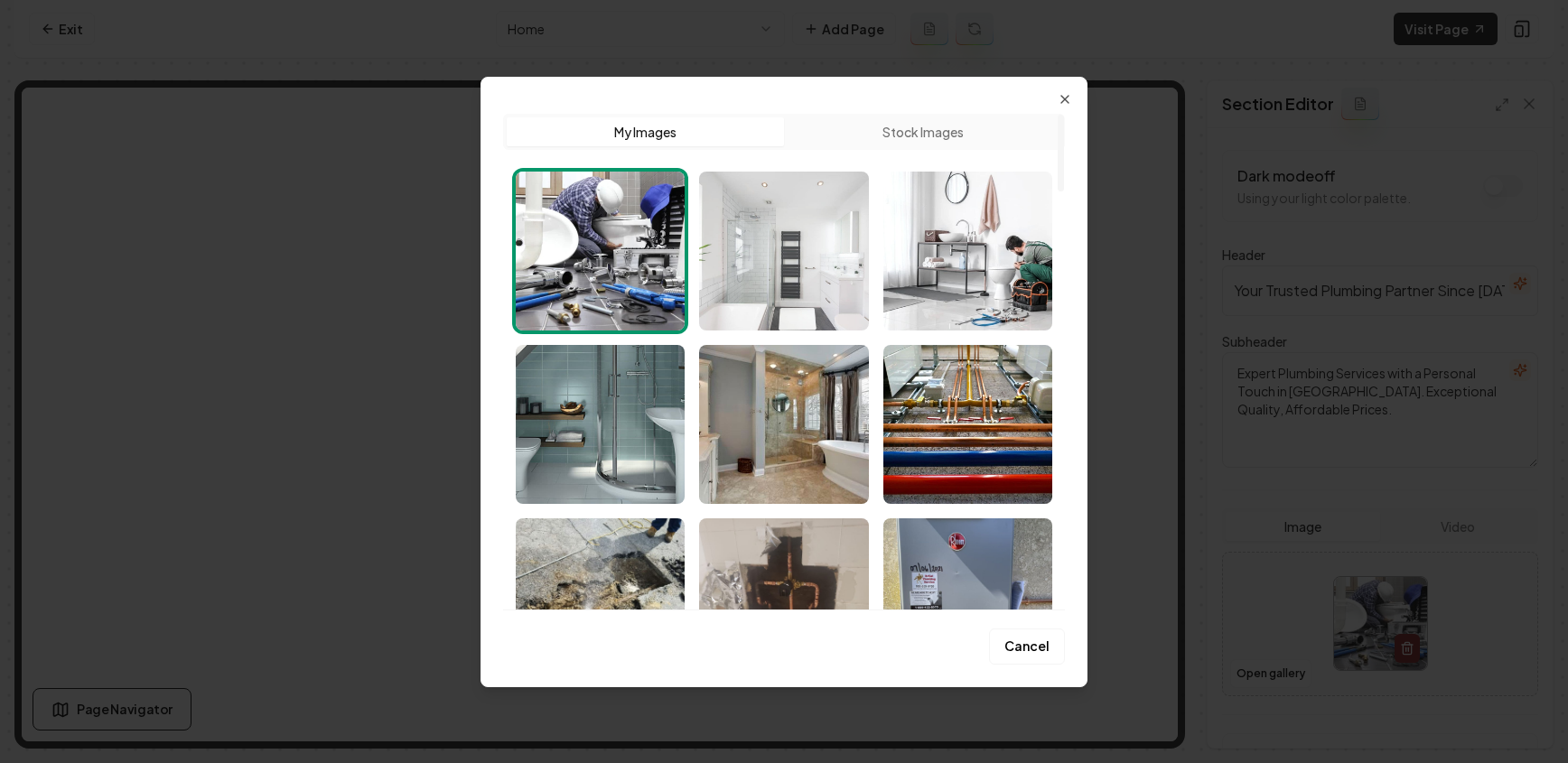
click at [782, 245] on img "Select image image_689e7be25c7cd75eb8aae11d.jpg" at bounding box center [783, 250] width 168 height 159
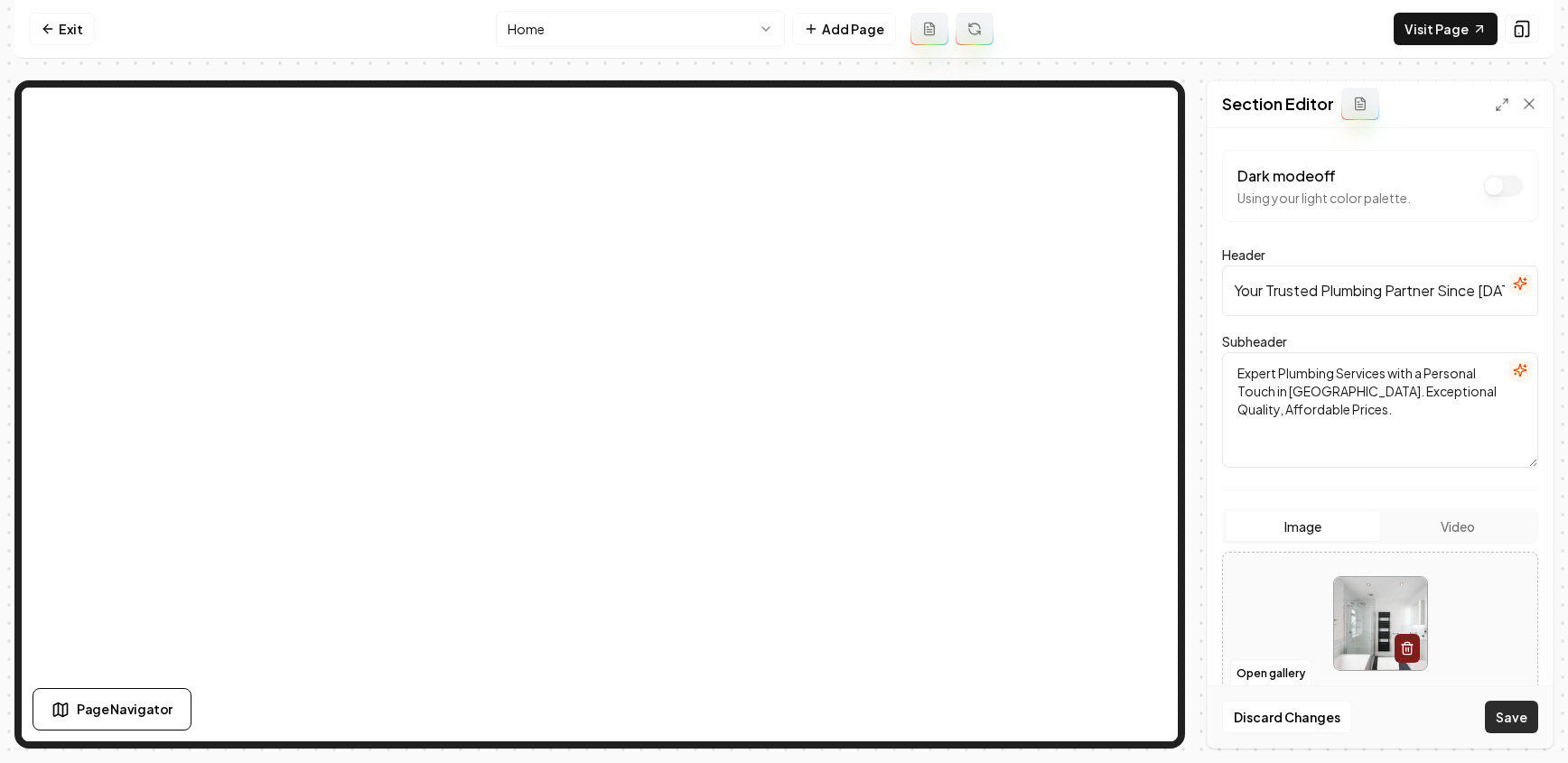
click at [1502, 717] on button "Save" at bounding box center [1510, 717] width 53 height 33
click at [1411, 23] on link "Visit Page" at bounding box center [1445, 29] width 104 height 33
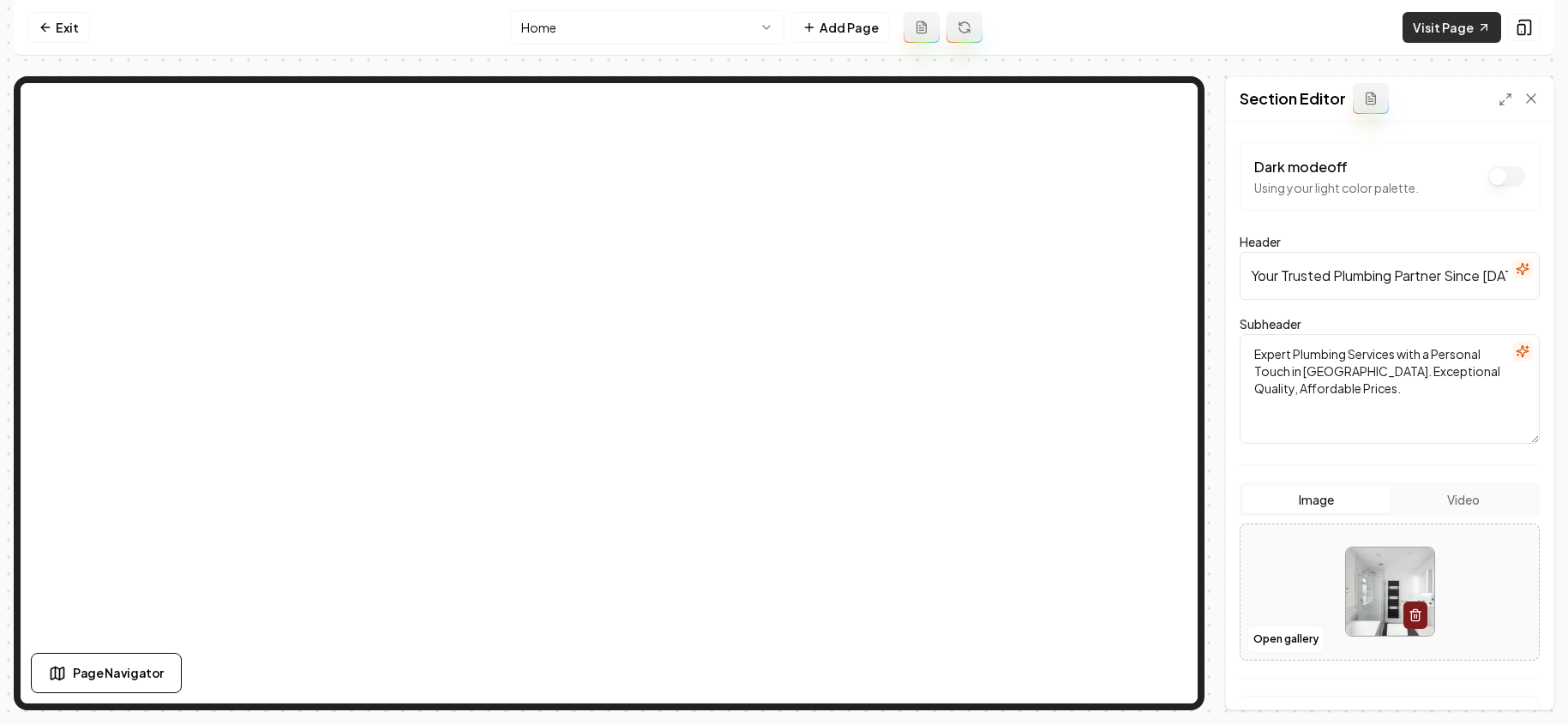
click at [1455, 35] on link "Visit Page" at bounding box center [1452, 27] width 98 height 31
click at [38, 36] on link "Exit" at bounding box center [59, 27] width 62 height 31
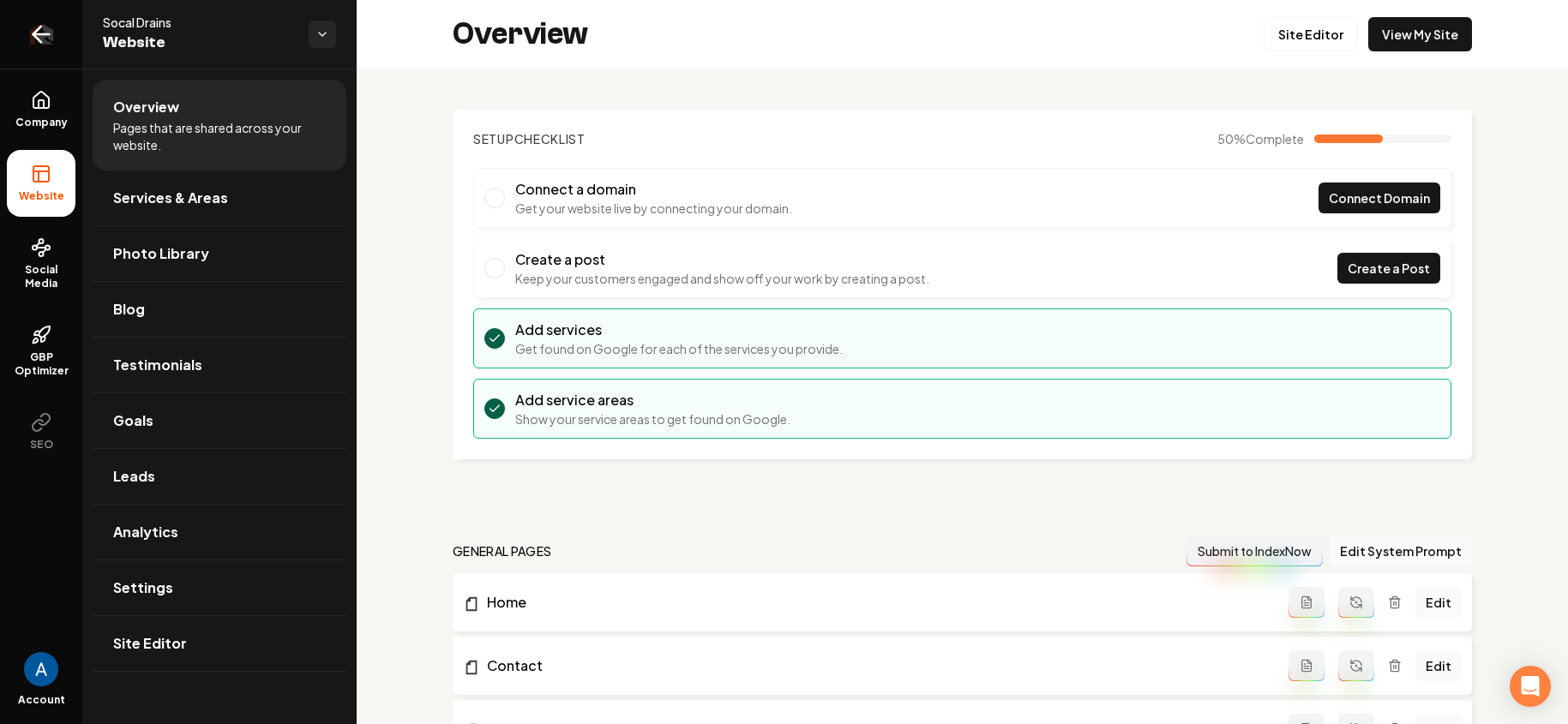
click at [48, 41] on icon "Return to dashboard" at bounding box center [41, 34] width 27 height 27
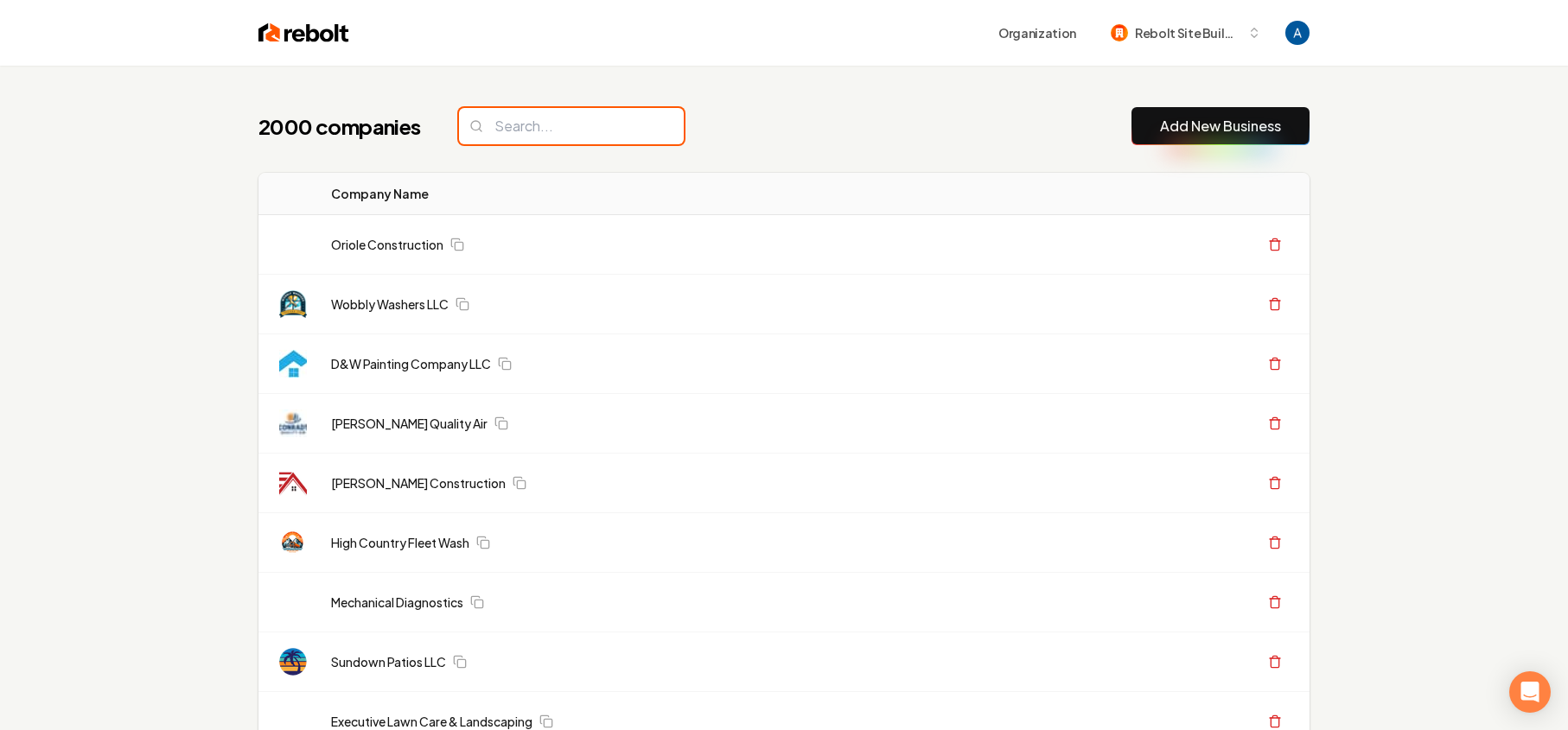
click at [535, 135] on input "search" at bounding box center [572, 126] width 225 height 36
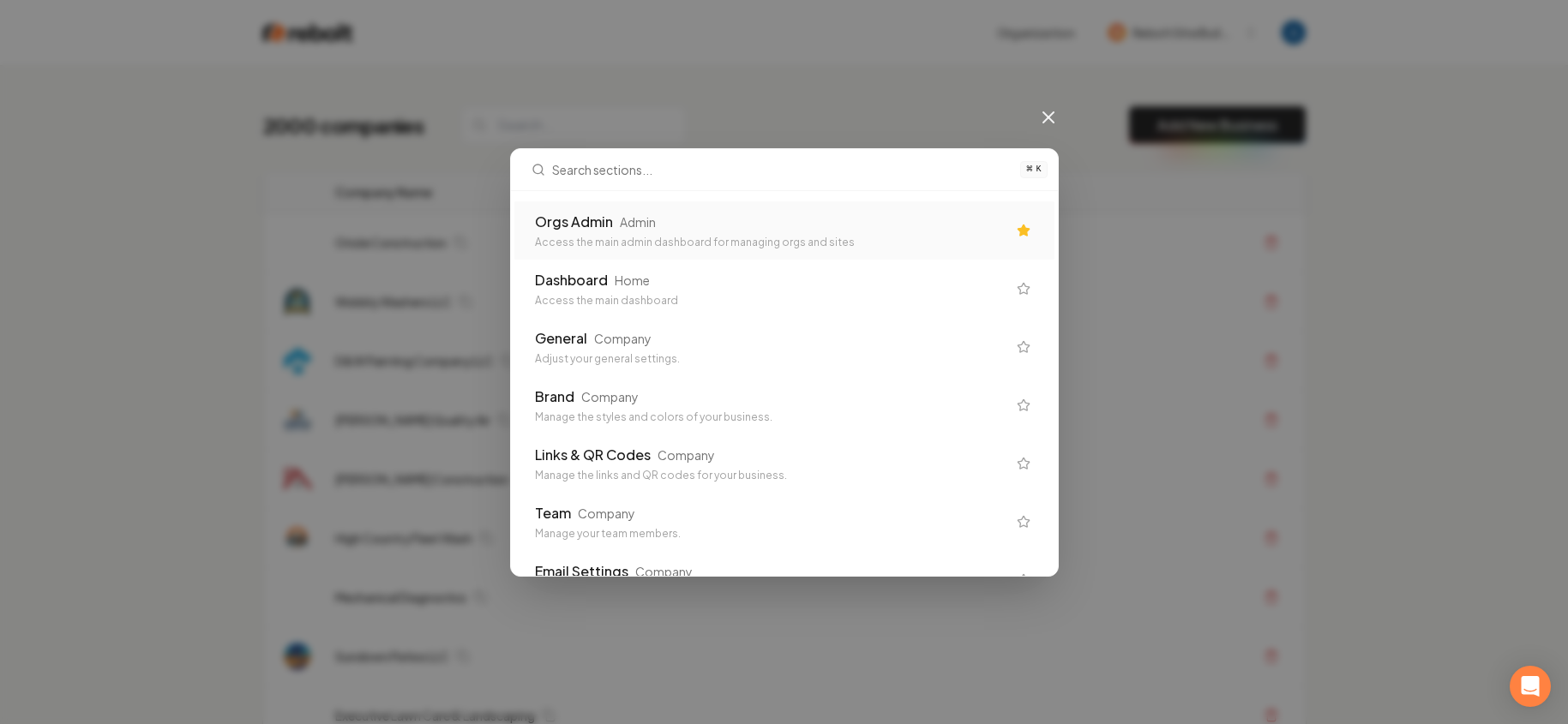
click at [631, 220] on div "Admin" at bounding box center [638, 222] width 36 height 17
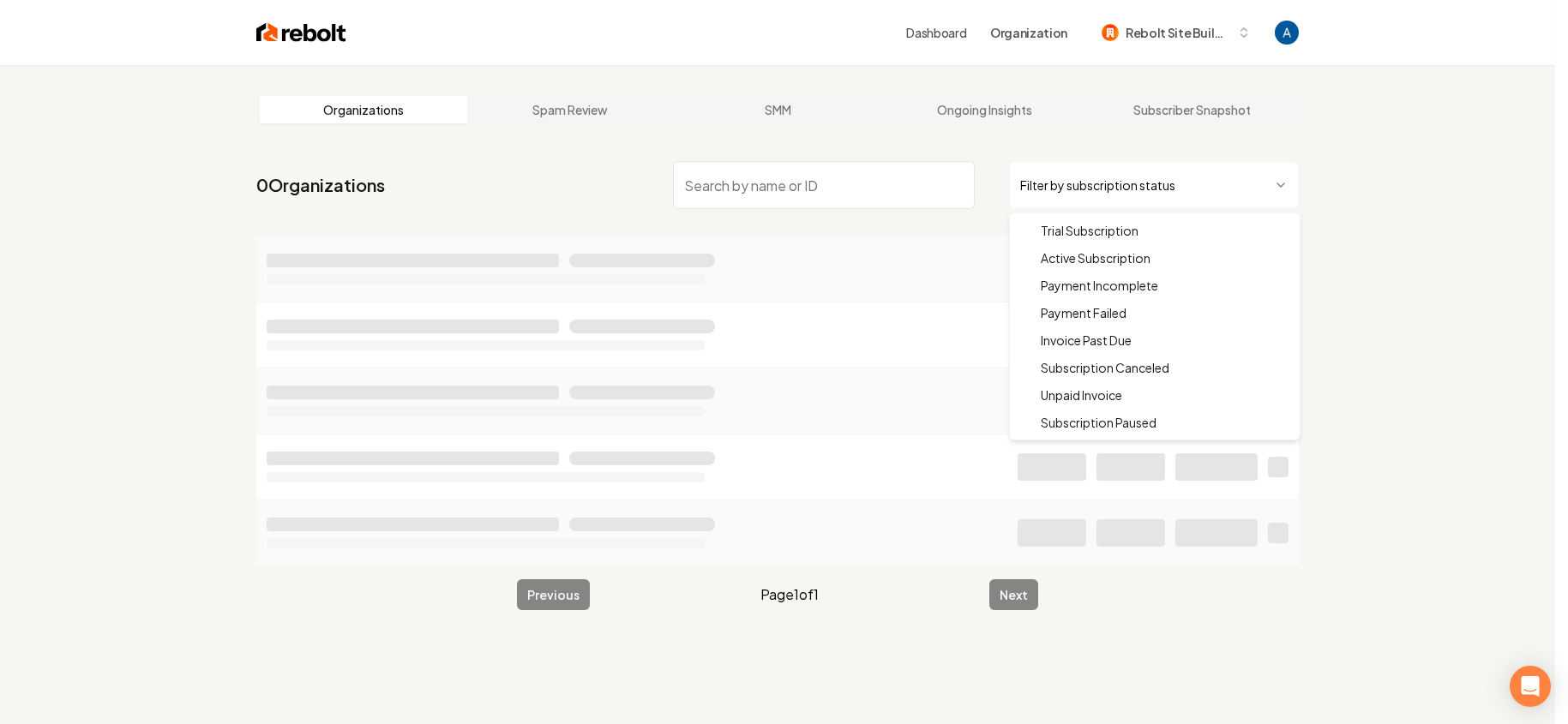
click at [1130, 195] on html "Dashboard Organization Rebolt Site Builder Organizations Spam Review SMM Ongoin…" at bounding box center [784, 362] width 1568 height 724
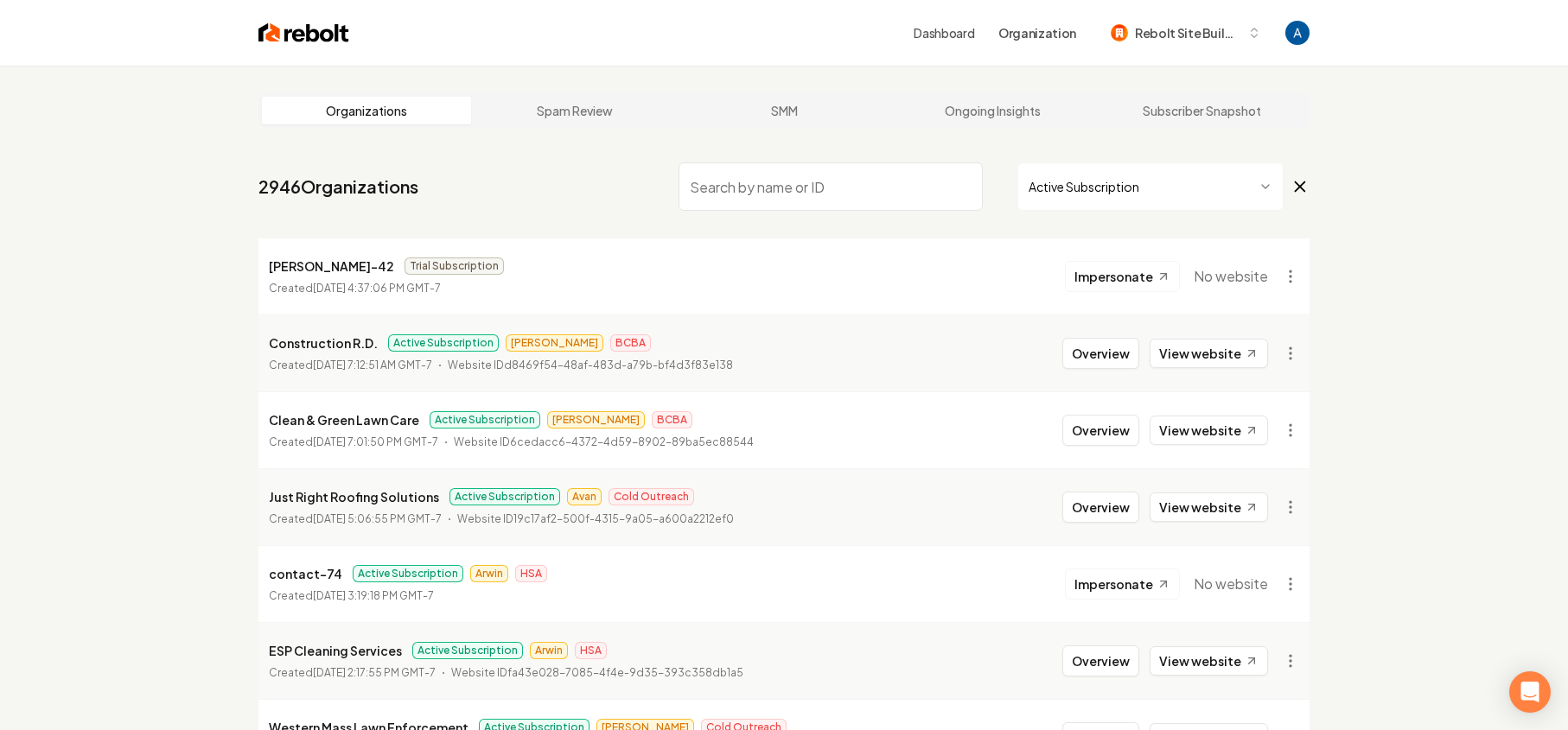
click at [766, 186] on input "search" at bounding box center [830, 186] width 304 height 49
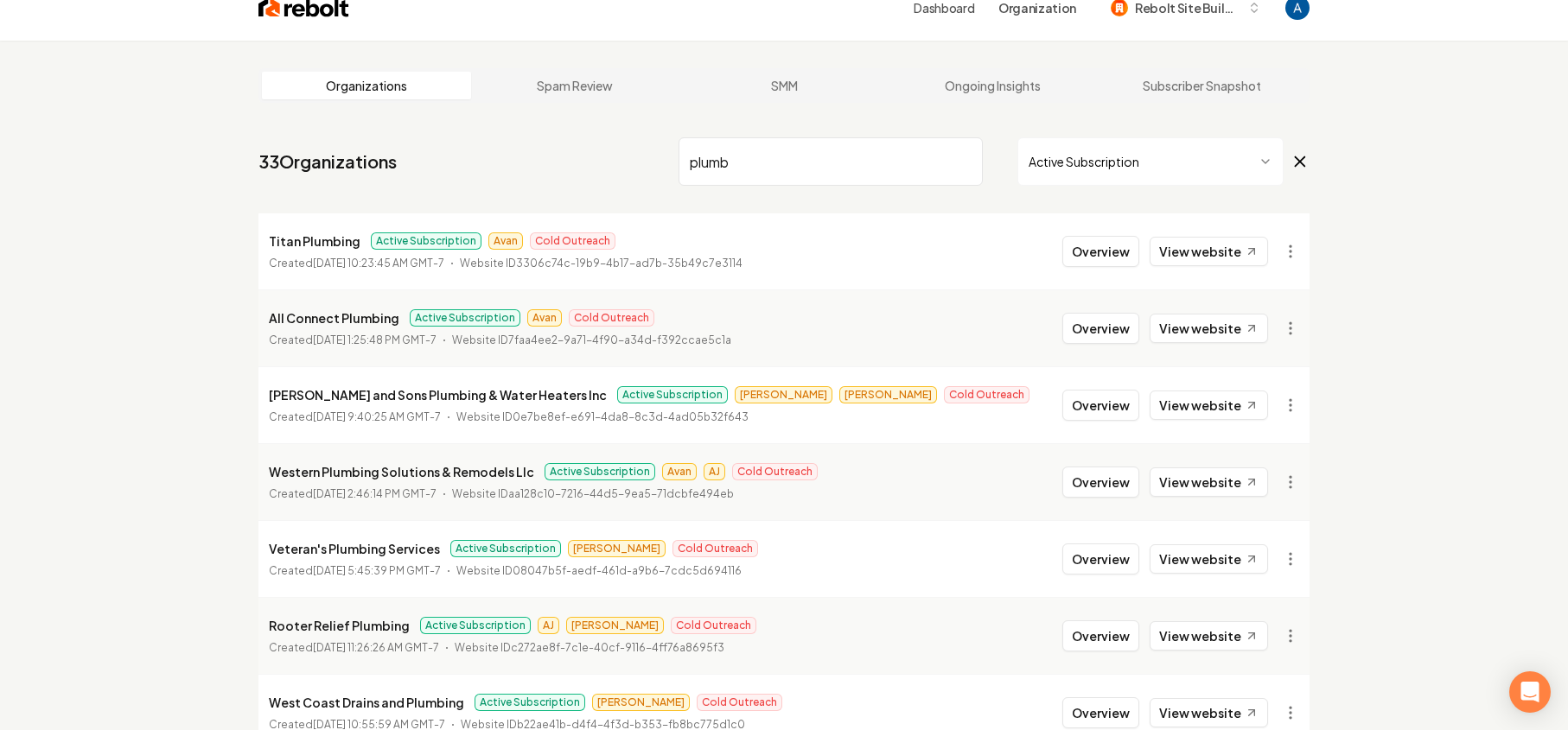
scroll to position [29, 0]
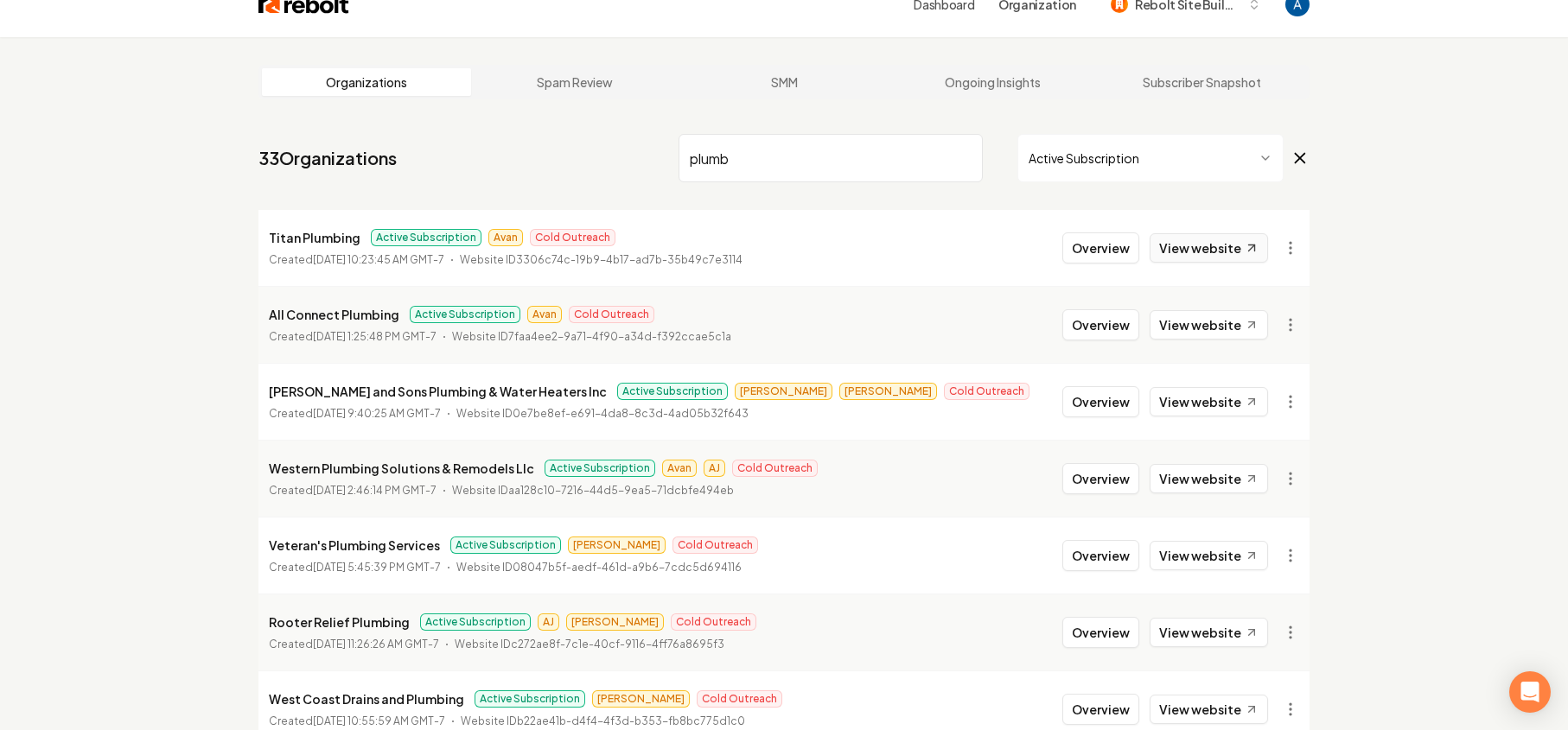
type input "plumb"
click at [1189, 247] on link "View website" at bounding box center [1209, 248] width 118 height 30
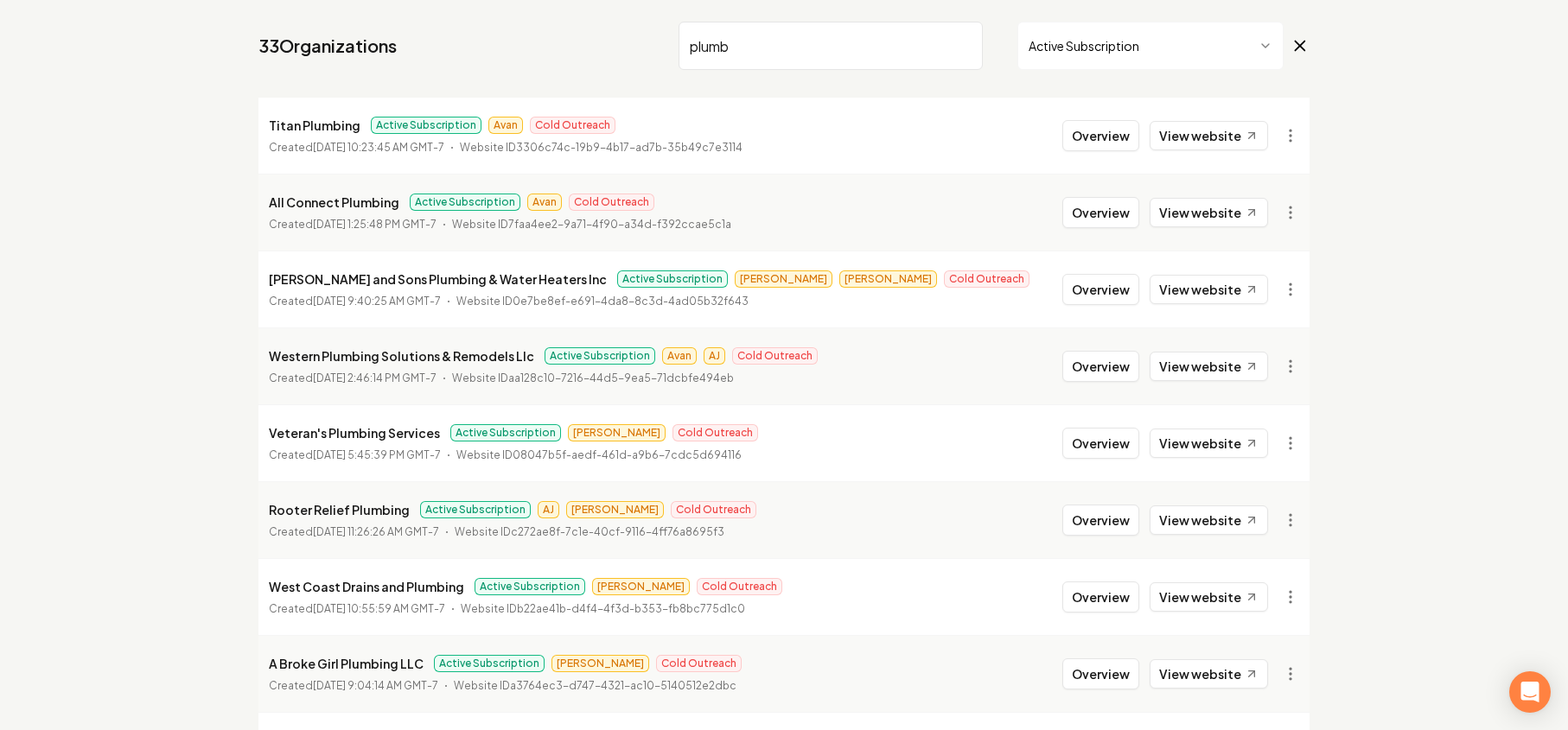
scroll to position [142, 0]
click at [1208, 294] on link "View website" at bounding box center [1209, 288] width 118 height 30
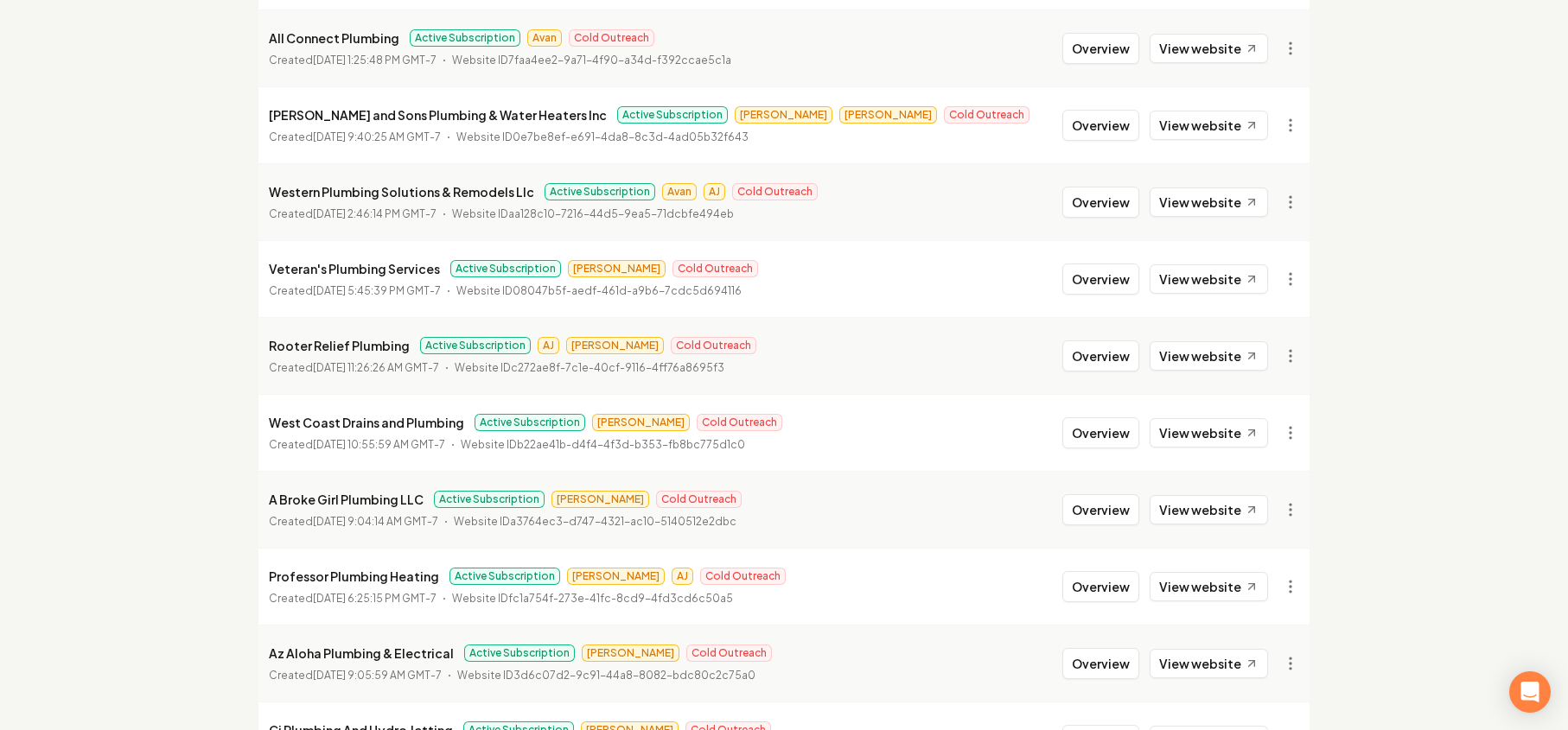
scroll to position [315, 0]
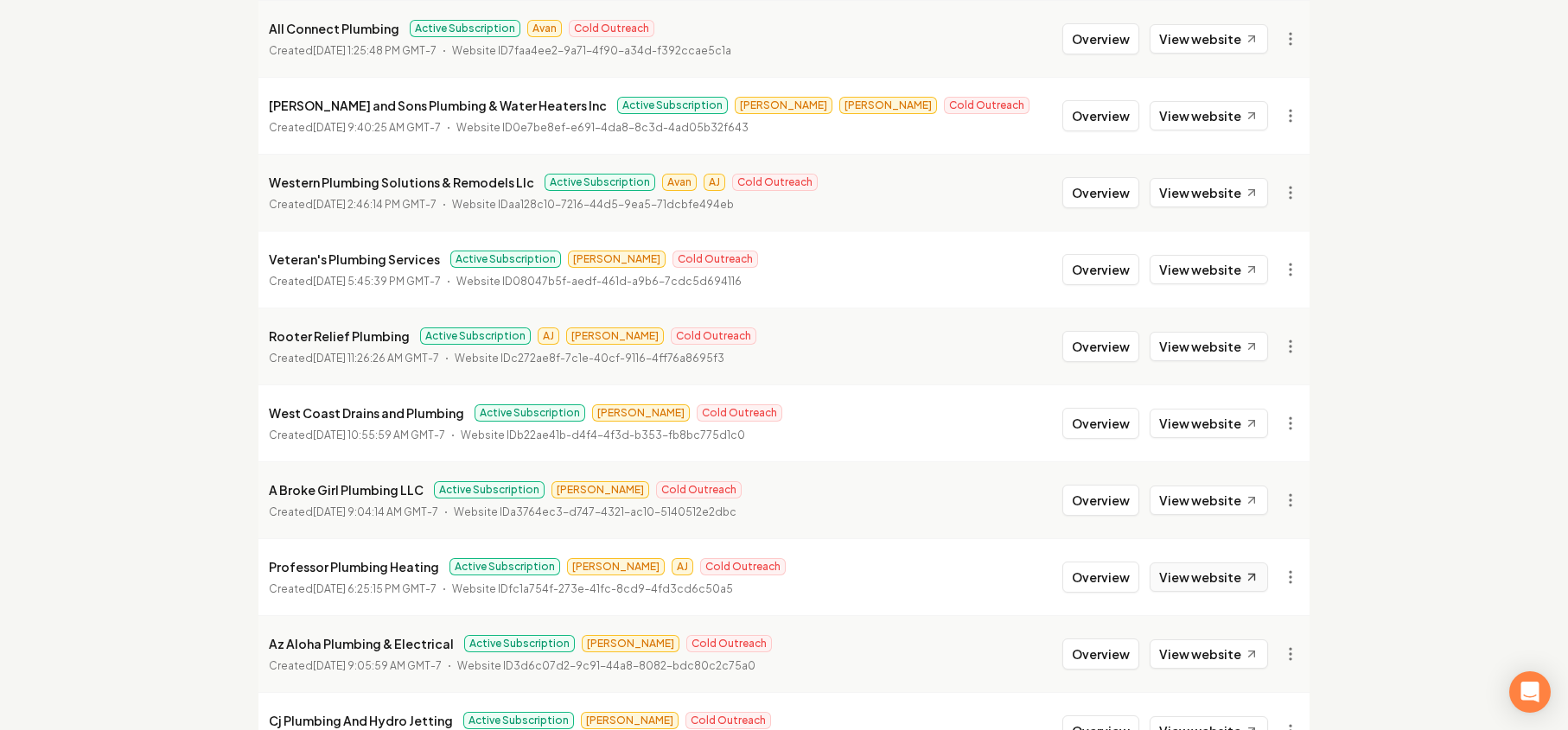
click at [1186, 575] on link "View website" at bounding box center [1209, 577] width 118 height 30
click at [1181, 567] on link "View website" at bounding box center [1209, 577] width 118 height 30
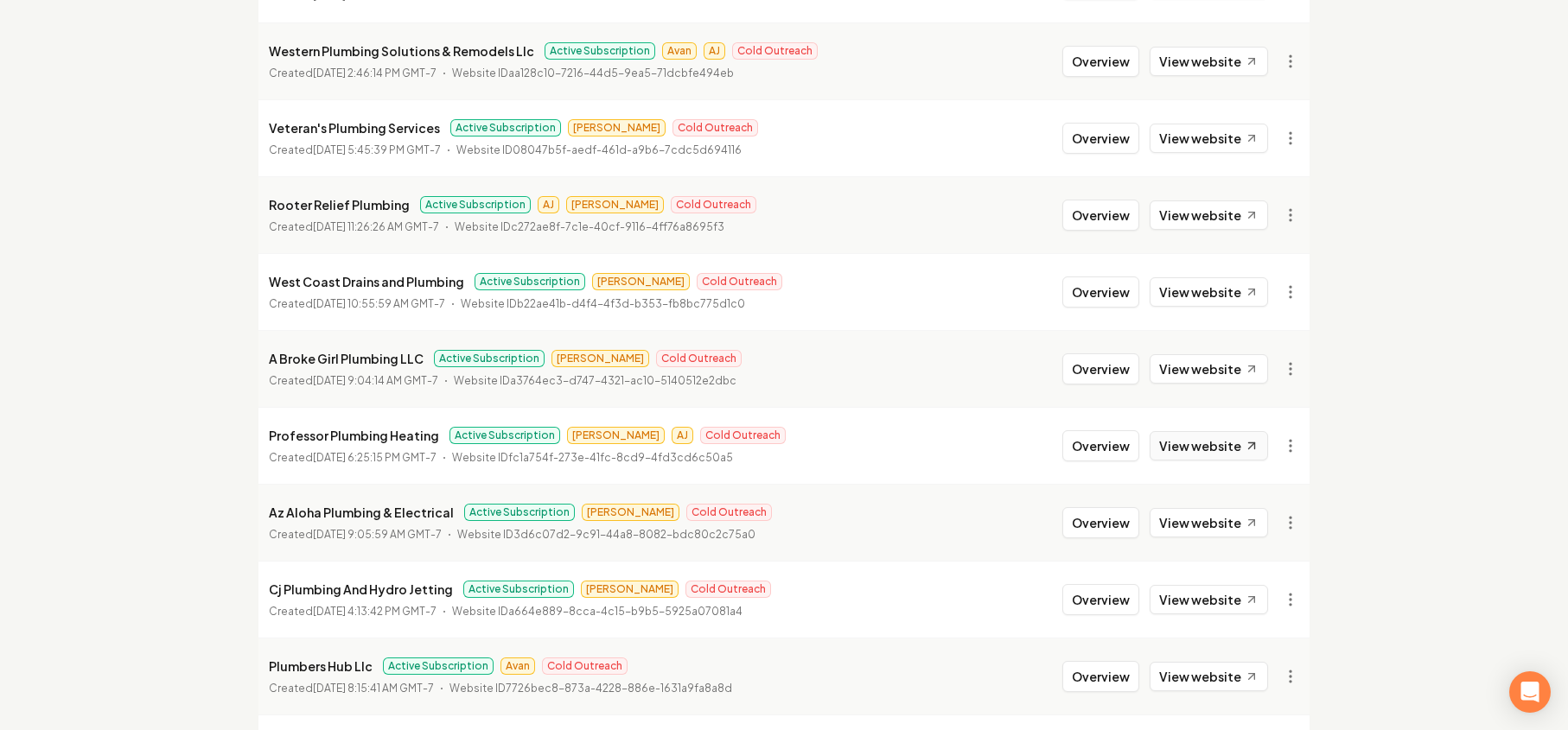
scroll to position [452, 0]
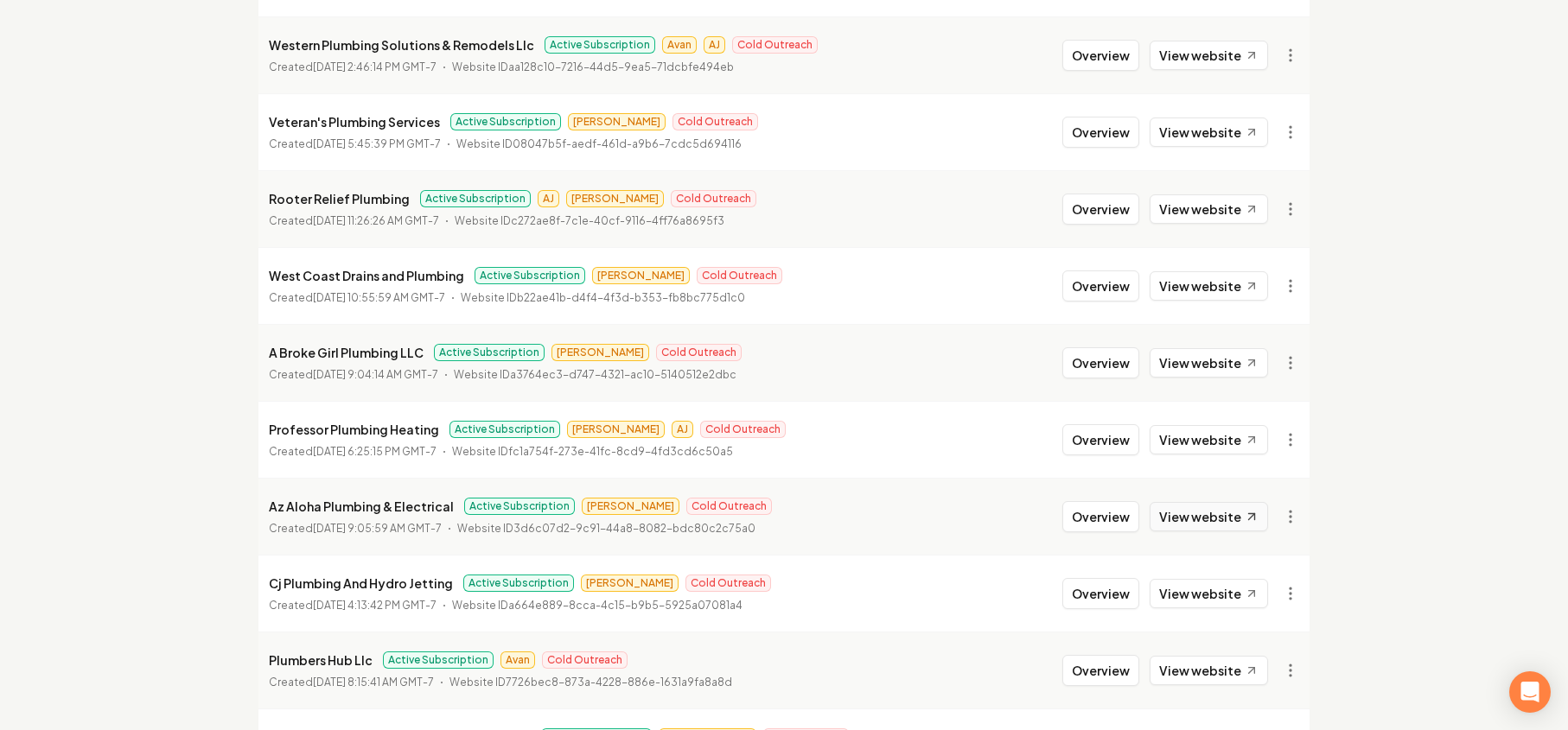
click at [1217, 516] on link "View website" at bounding box center [1209, 516] width 118 height 30
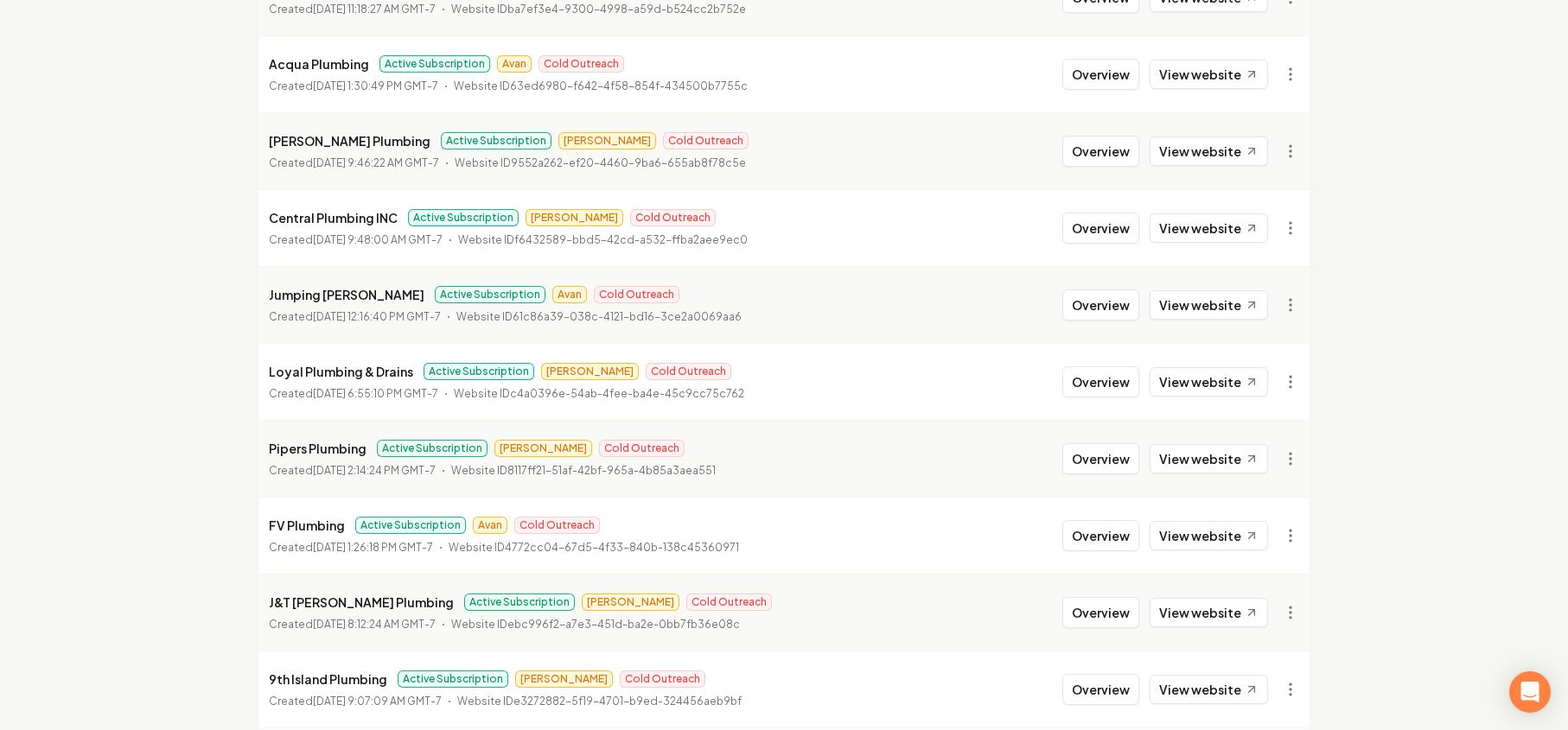
scroll to position [1281, 0]
click at [1190, 466] on link "View website" at bounding box center [1209, 457] width 118 height 30
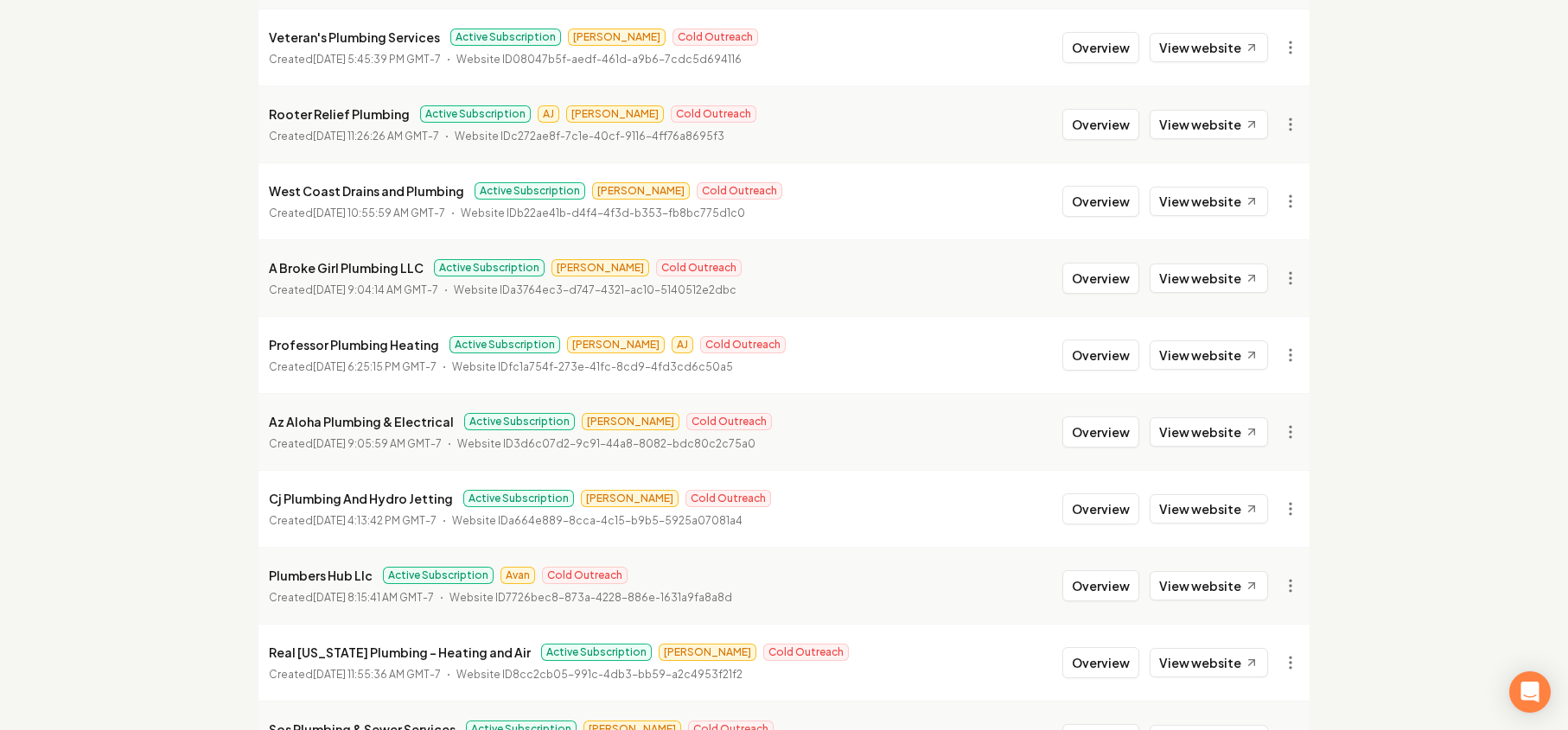
scroll to position [0, 0]
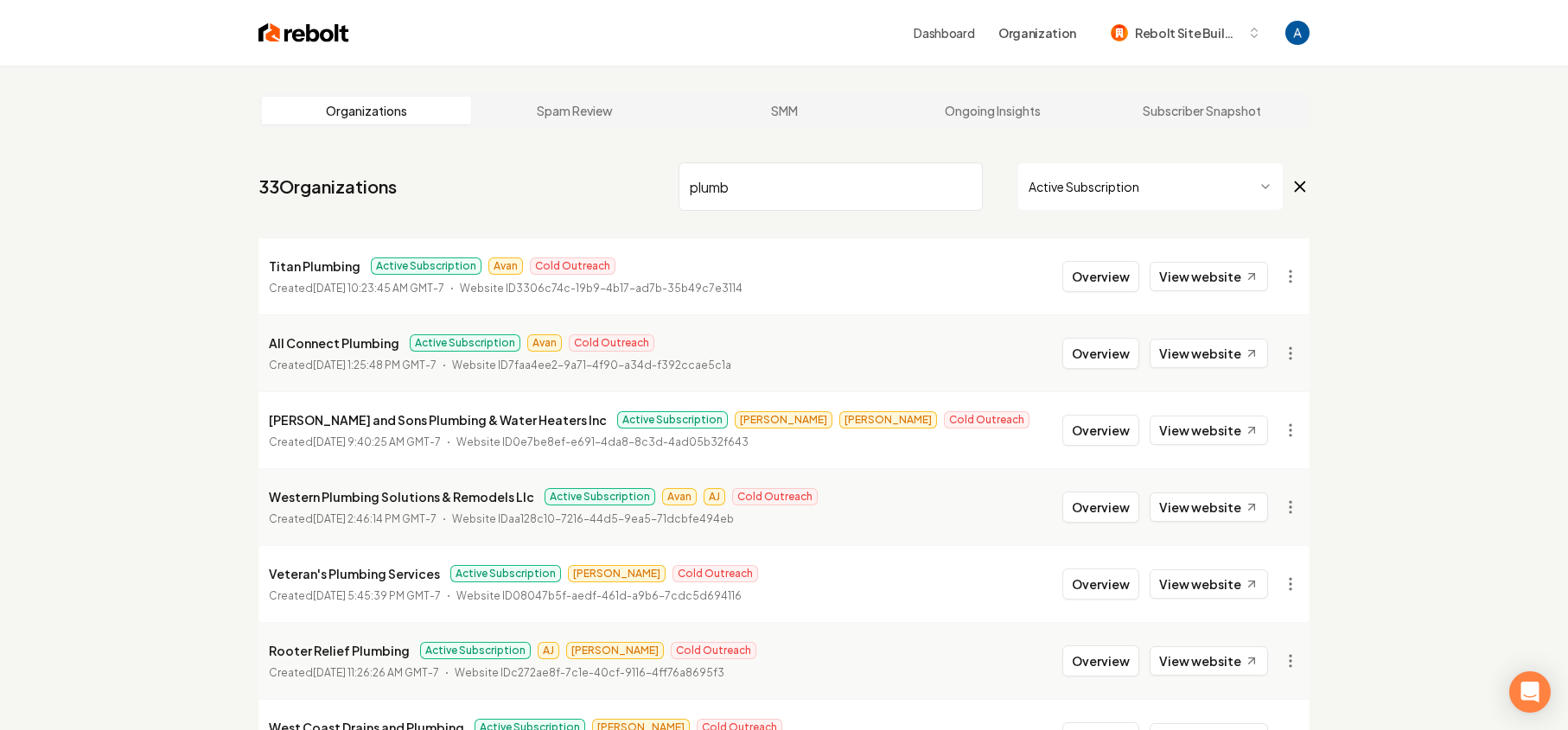
click at [964, 183] on input "plumb" at bounding box center [830, 186] width 304 height 49
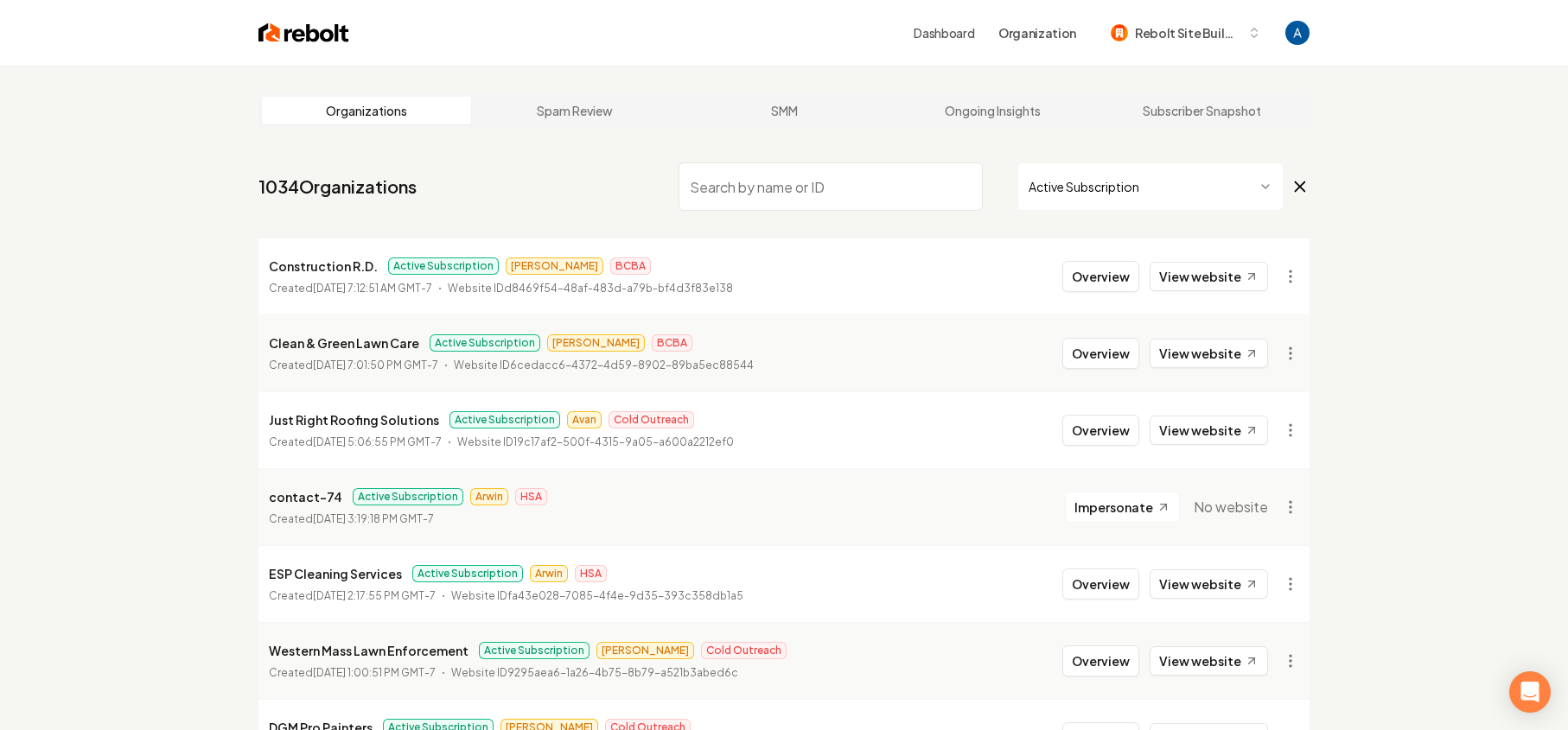
click at [753, 190] on input "search" at bounding box center [830, 186] width 304 height 49
type input "socal"
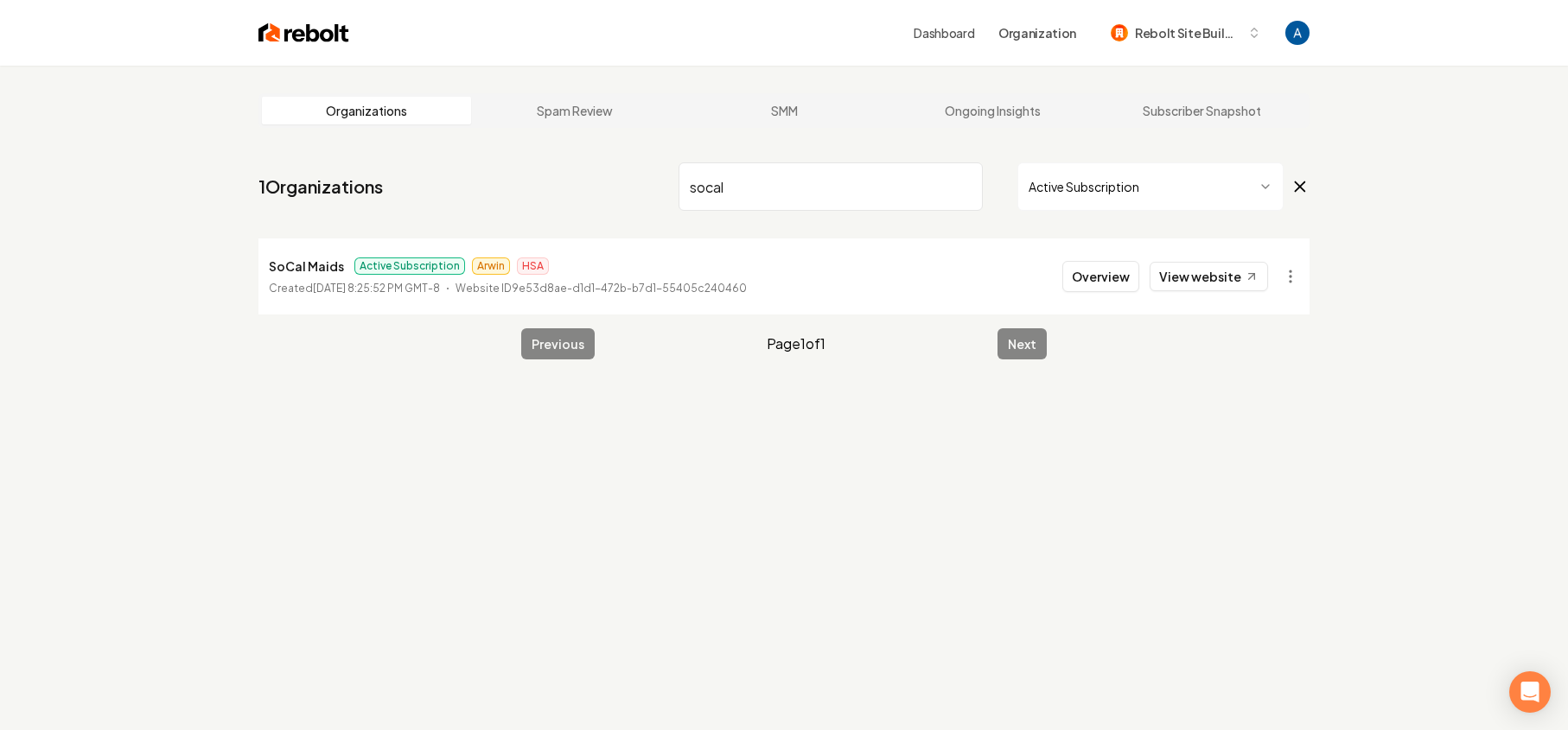
click at [965, 188] on input "socal" at bounding box center [830, 186] width 304 height 49
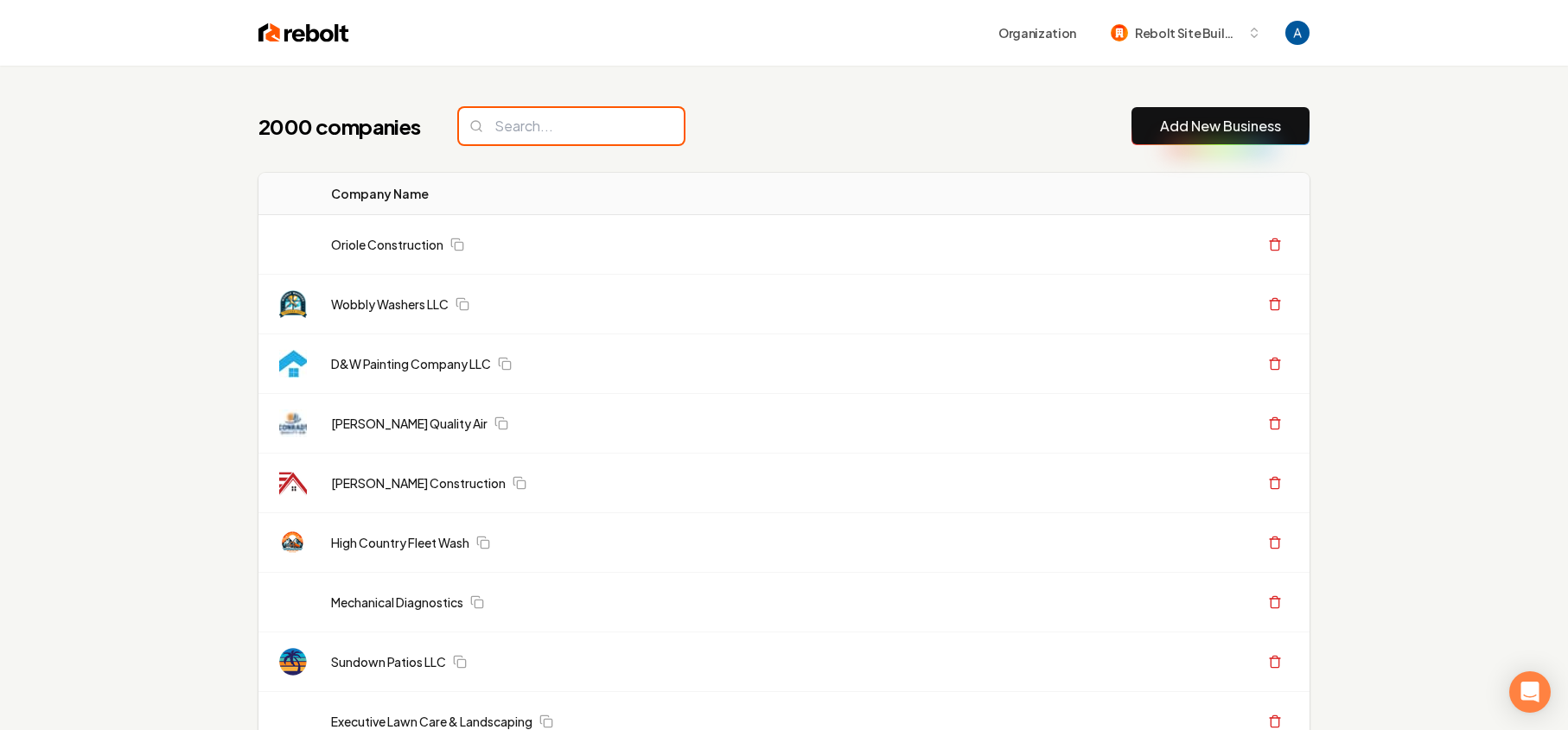
click at [539, 137] on input "search" at bounding box center [572, 126] width 225 height 36
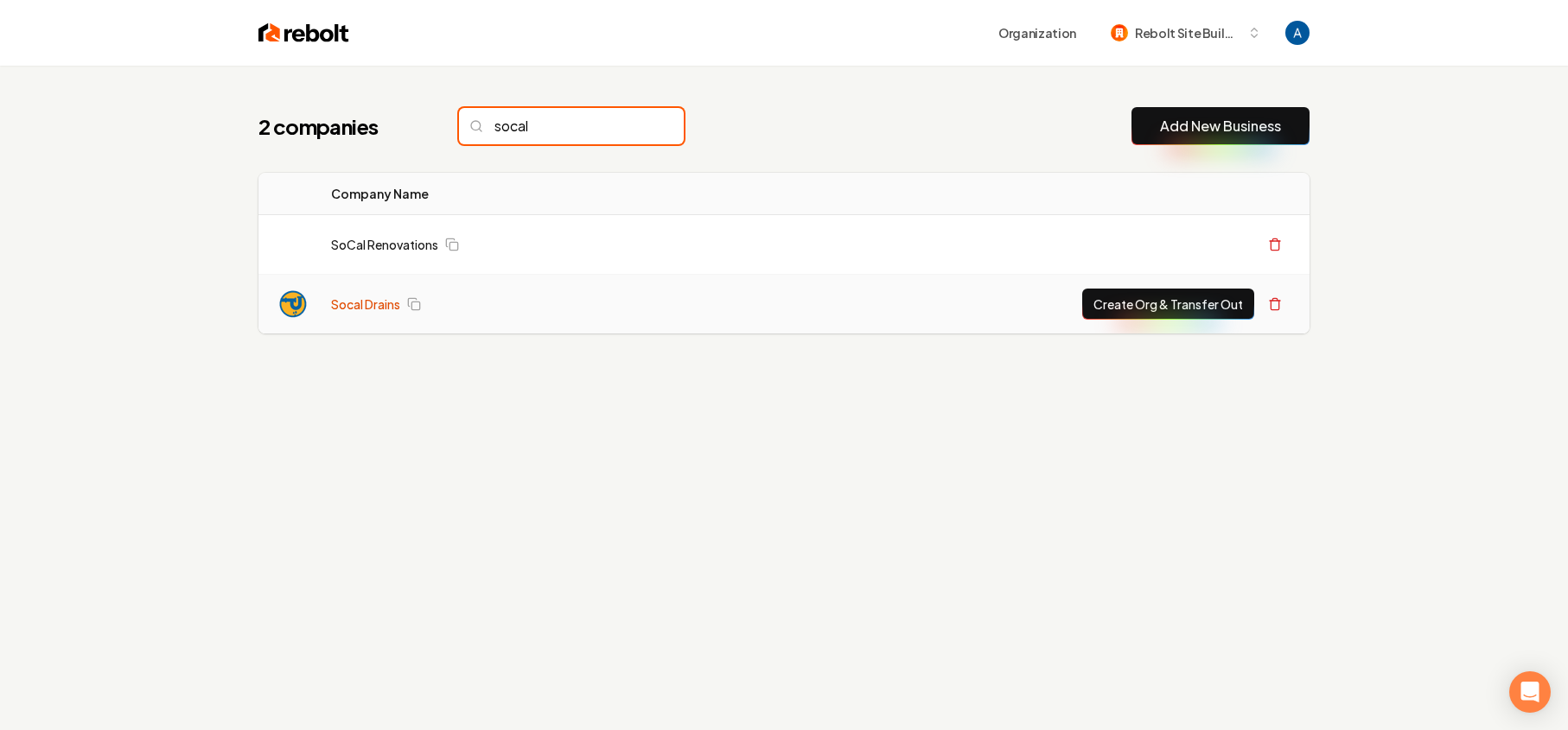
type input "socal"
click at [390, 301] on link "Socal Drains" at bounding box center [366, 304] width 69 height 17
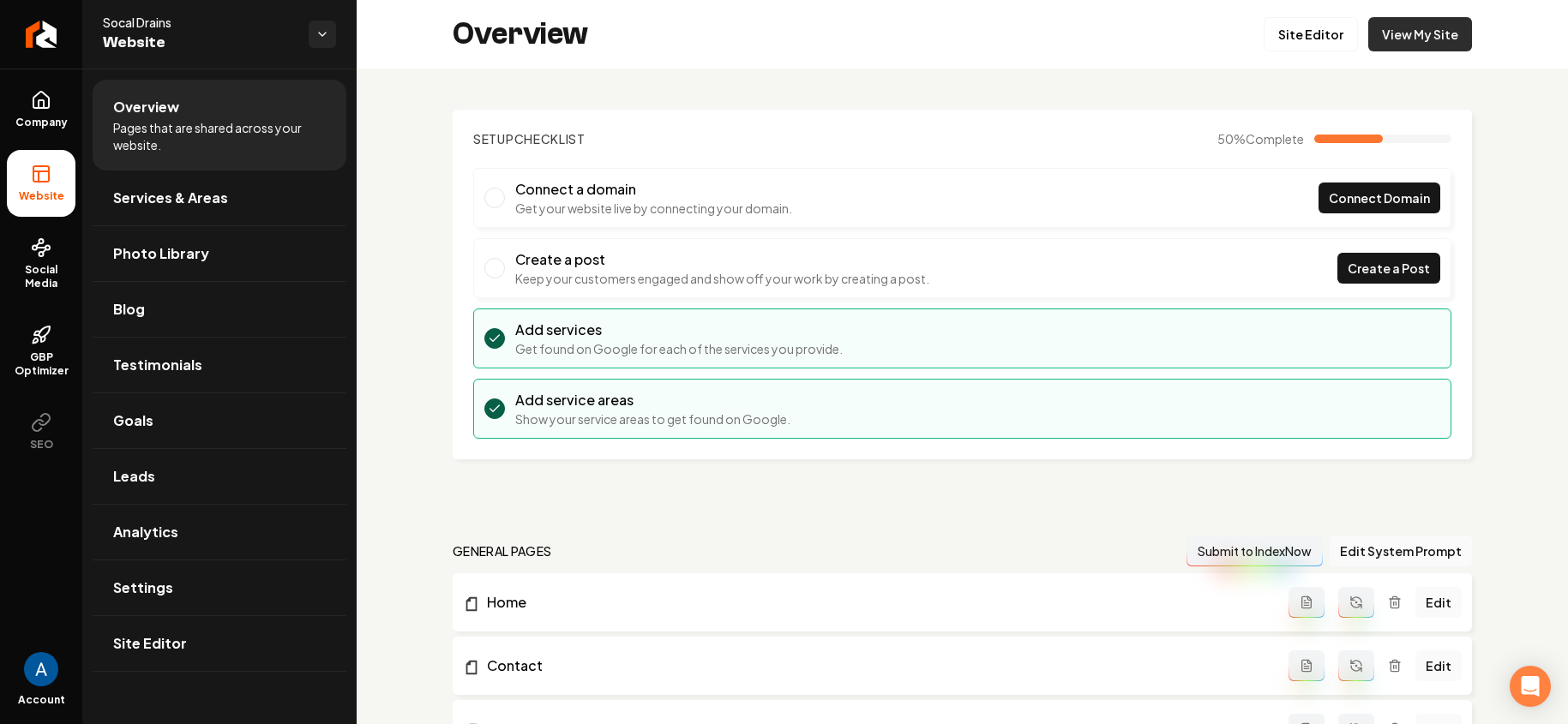
click at [1411, 31] on link "View My Site" at bounding box center [1420, 34] width 104 height 34
